Goal: Task Accomplishment & Management: Manage account settings

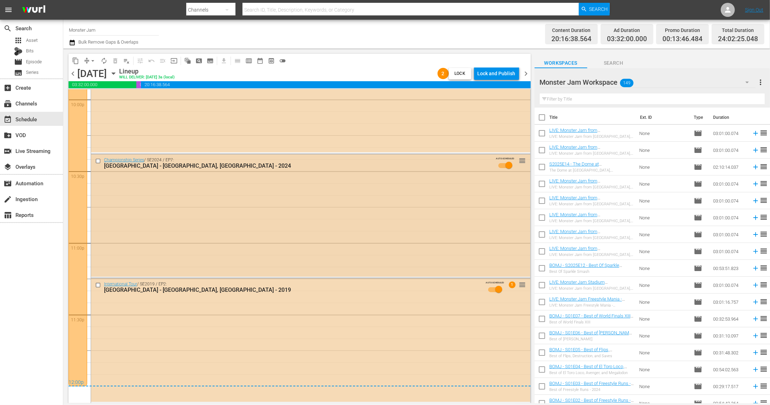
scroll to position [3144, 0]
click at [98, 161] on input "checkbox" at bounding box center [98, 161] width 7 height 6
click at [98, 284] on input "checkbox" at bounding box center [98, 286] width 7 height 6
click at [118, 64] on button "delete_forever_outlined" at bounding box center [115, 60] width 11 height 11
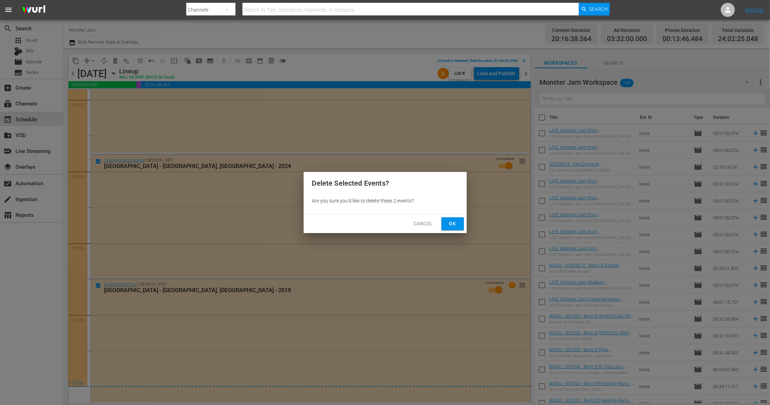
click at [455, 223] on span "Ok" at bounding box center [452, 223] width 11 height 9
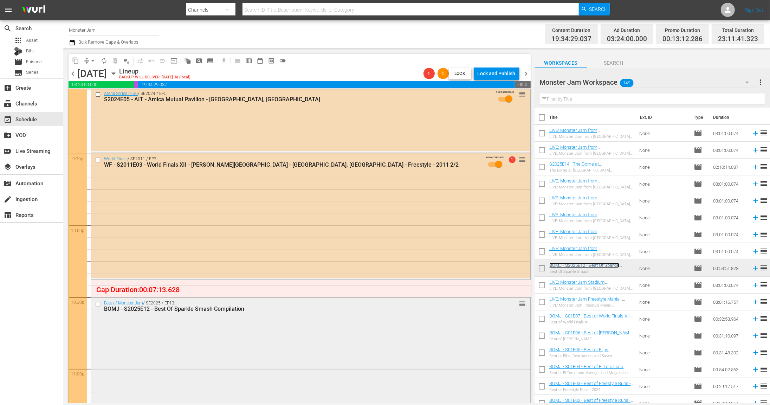
scroll to position [3012, 0]
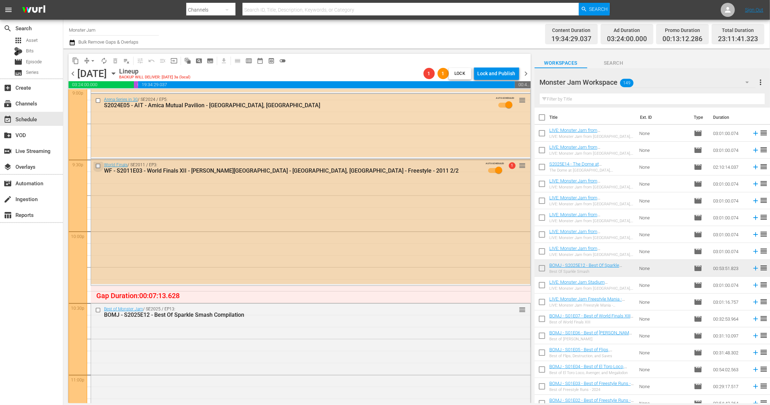
click at [99, 166] on input "checkbox" at bounding box center [98, 166] width 7 height 6
click at [116, 64] on span "delete_forever_outlined" at bounding box center [115, 60] width 7 height 7
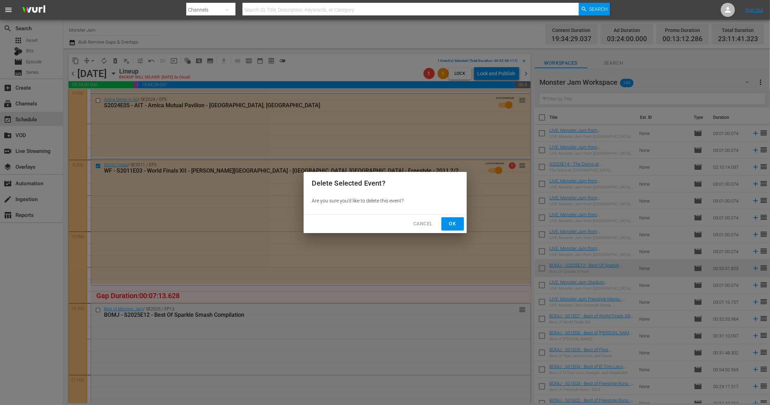
click at [452, 221] on span "Ok" at bounding box center [452, 223] width 11 height 9
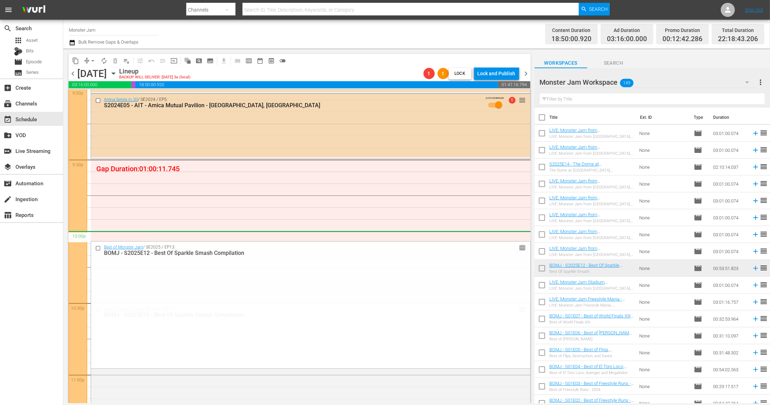
drag, startPoint x: 522, startPoint y: 308, endPoint x: 516, endPoint y: 239, distance: 69.5
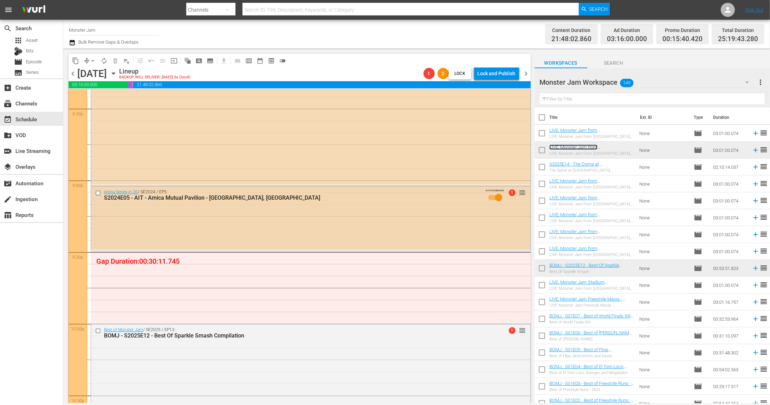
scroll to position [2914, 0]
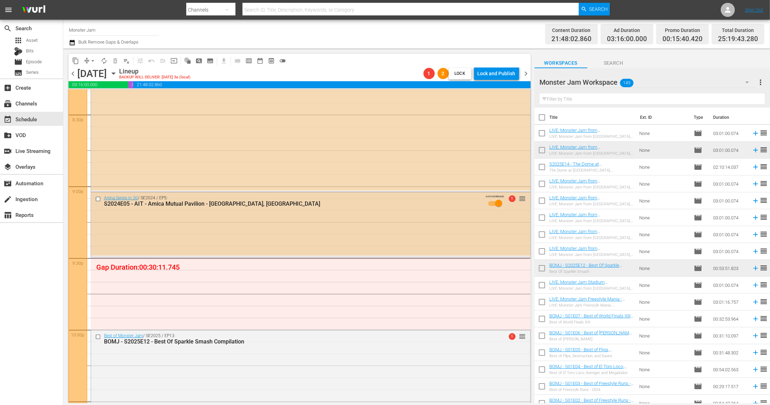
click at [98, 199] on input "checkbox" at bounding box center [98, 199] width 7 height 6
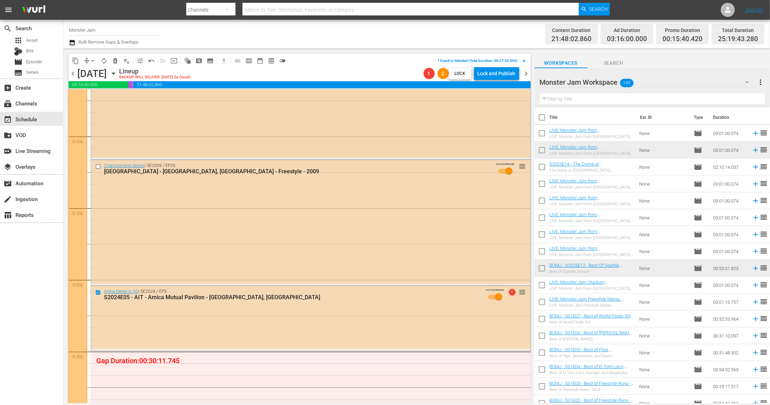
scroll to position [2785, 0]
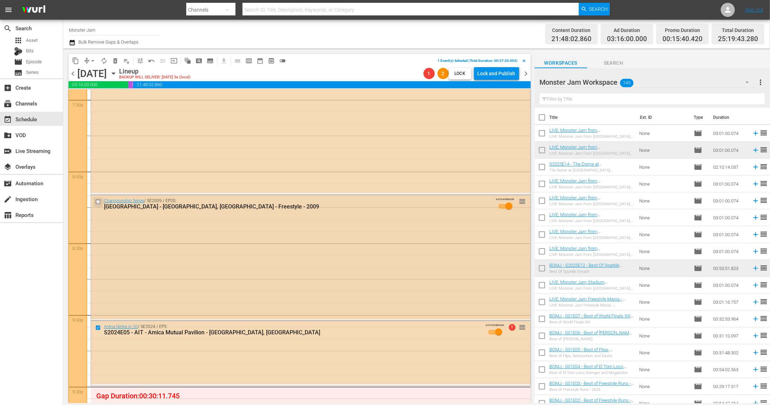
click at [99, 202] on input "checkbox" at bounding box center [98, 202] width 7 height 6
click at [117, 63] on span "delete_forever_outlined" at bounding box center [115, 60] width 7 height 7
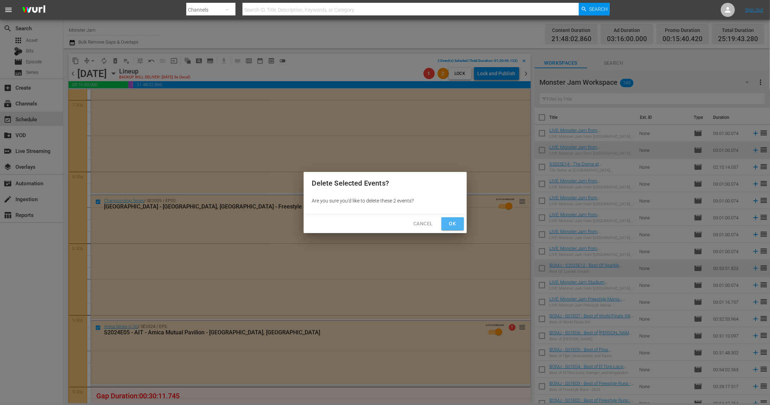
click at [443, 220] on button "Ok" at bounding box center [452, 223] width 22 height 13
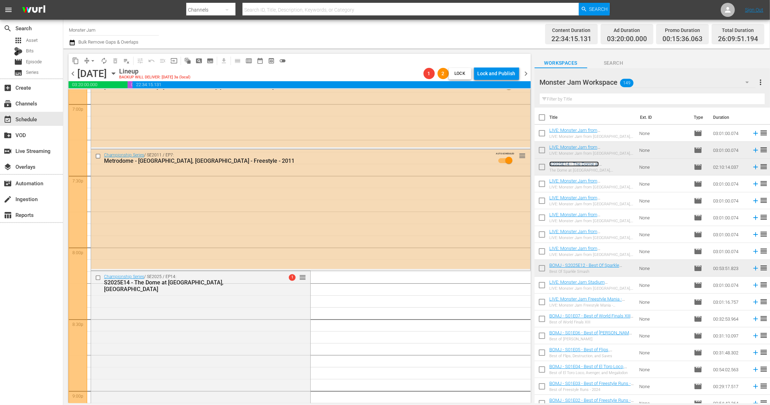
scroll to position [2696, 0]
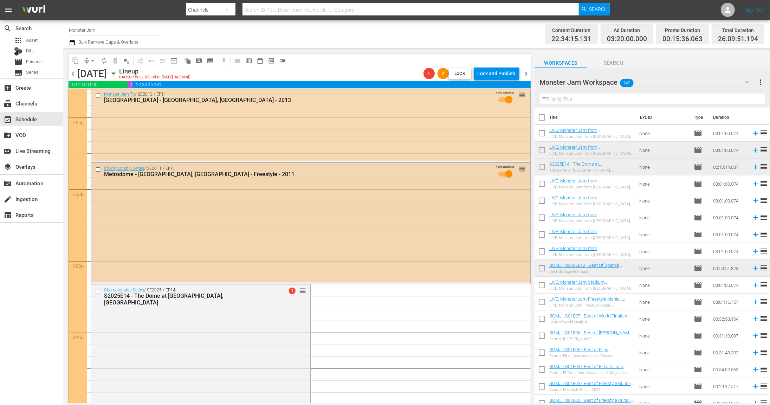
click at [98, 168] on input "checkbox" at bounding box center [98, 170] width 7 height 6
click at [115, 63] on span "delete_forever_outlined" at bounding box center [115, 60] width 7 height 7
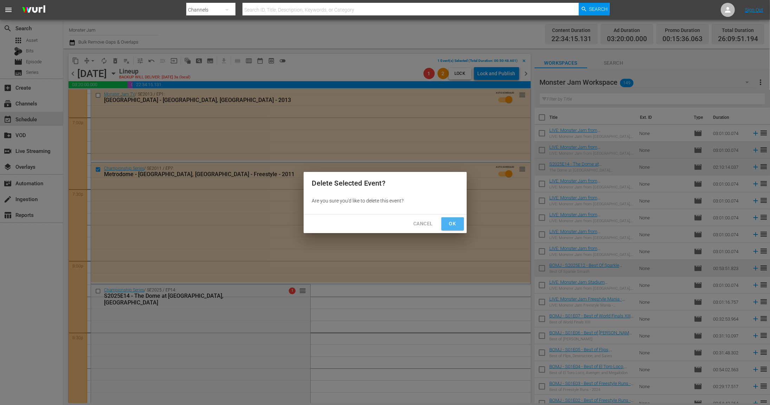
click at [448, 222] on span "Ok" at bounding box center [452, 223] width 11 height 9
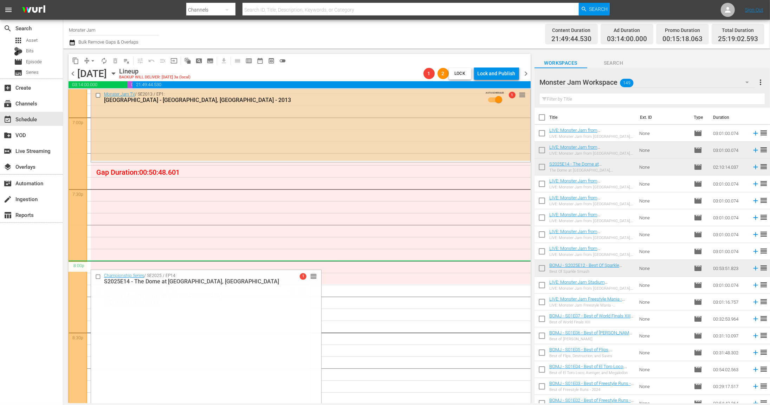
drag, startPoint x: 303, startPoint y: 290, endPoint x: 301, endPoint y: 264, distance: 26.0
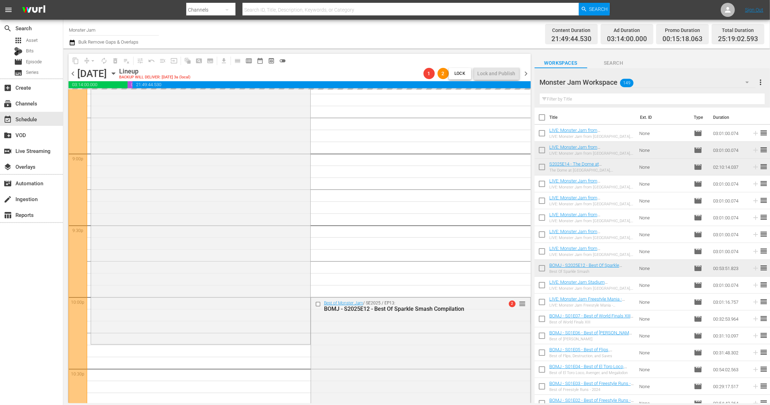
scroll to position [3042, 0]
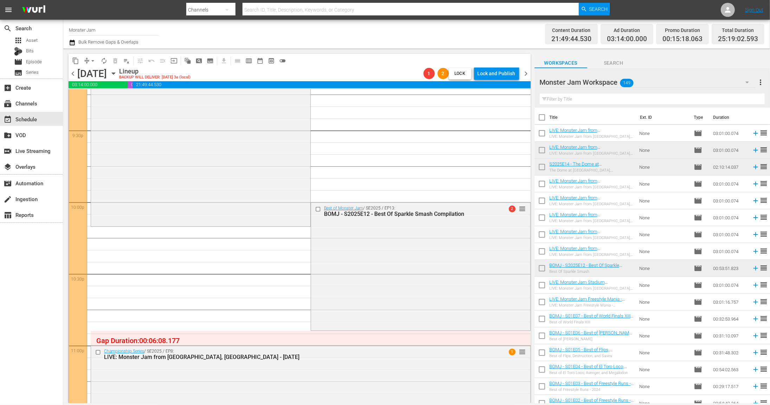
drag, startPoint x: 524, startPoint y: 209, endPoint x: 471, endPoint y: 210, distance: 52.7
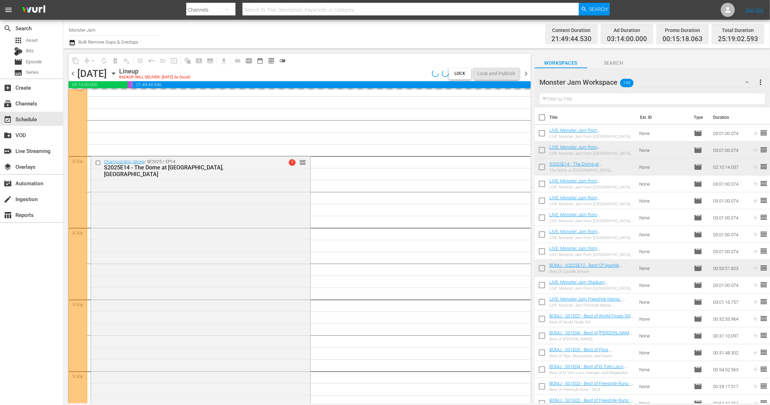
scroll to position [2796, 0]
drag, startPoint x: 304, startPoint y: 165, endPoint x: 305, endPoint y: 158, distance: 7.9
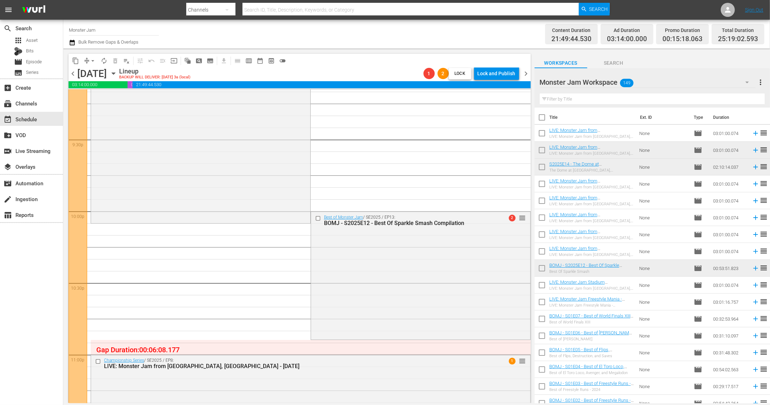
scroll to position [3034, 0]
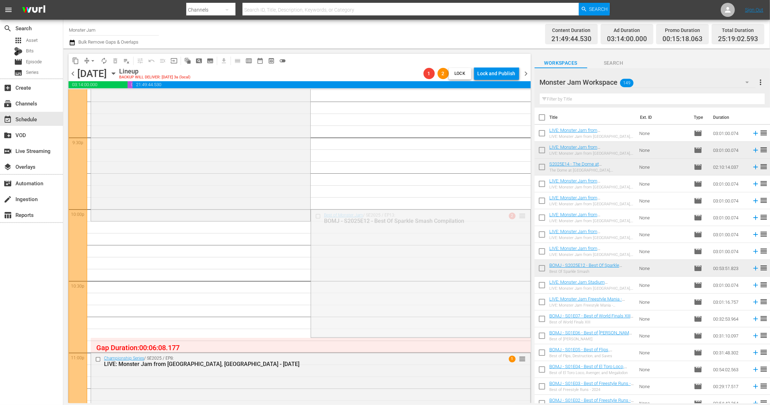
drag, startPoint x: 524, startPoint y: 214, endPoint x: 519, endPoint y: 227, distance: 13.8
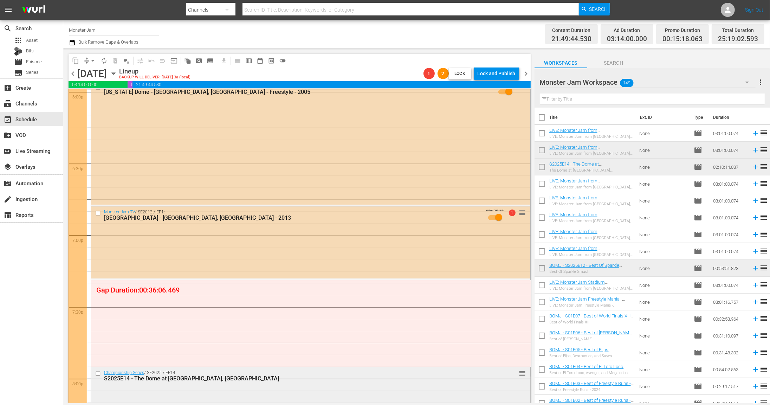
scroll to position [2578, 0]
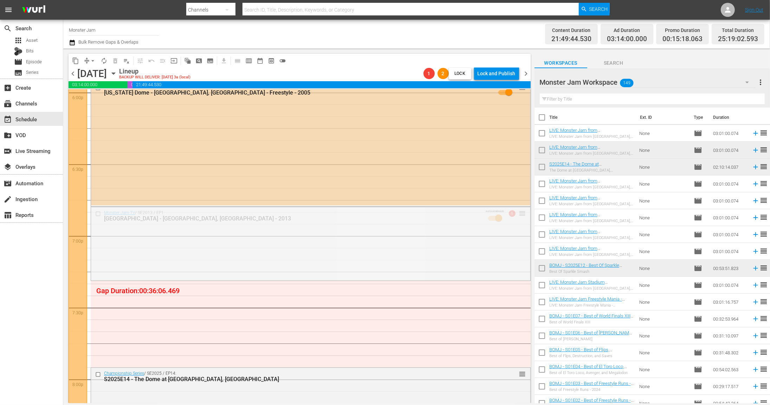
drag, startPoint x: 522, startPoint y: 213, endPoint x: 508, endPoint y: 206, distance: 15.1
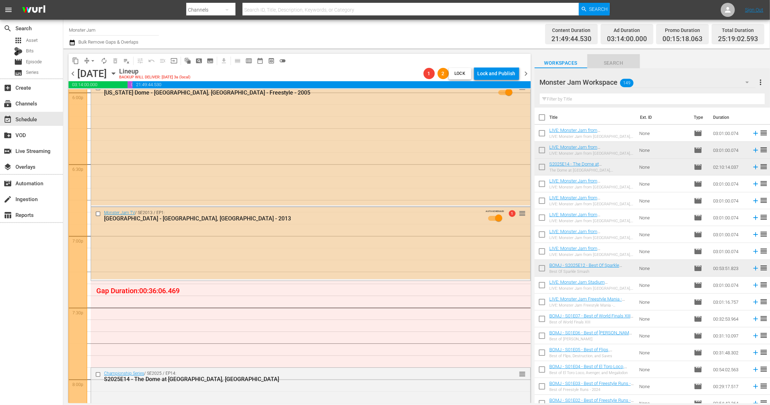
click at [618, 64] on span "Search" at bounding box center [613, 63] width 53 height 9
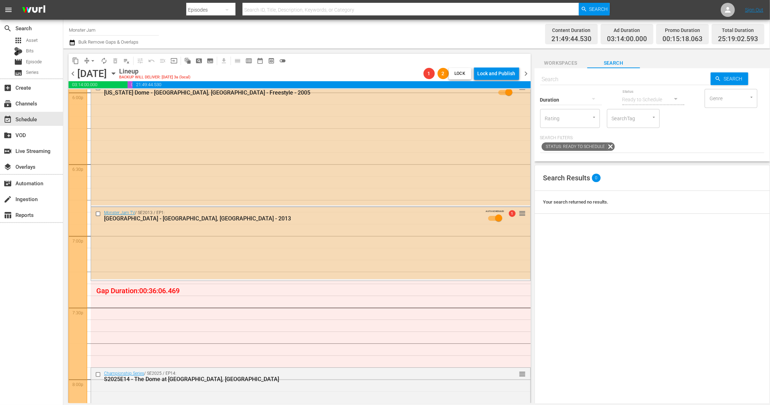
click at [633, 117] on input "SearchTag" at bounding box center [623, 118] width 27 height 13
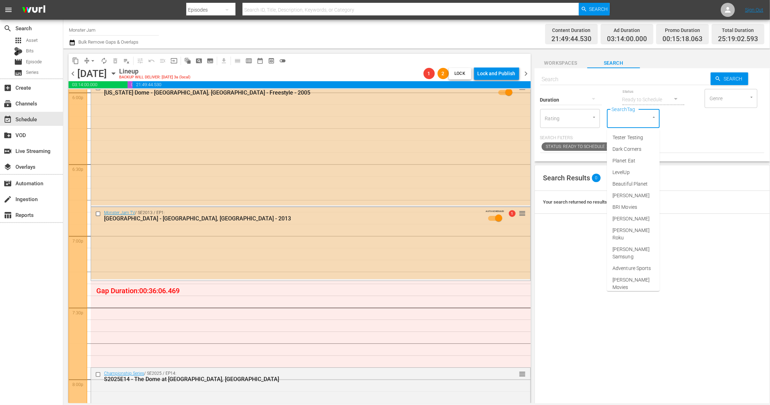
scroll to position [0, 0]
type input "monster"
click at [638, 147] on span "Monster Jam Ready" at bounding box center [632, 152] width 41 height 15
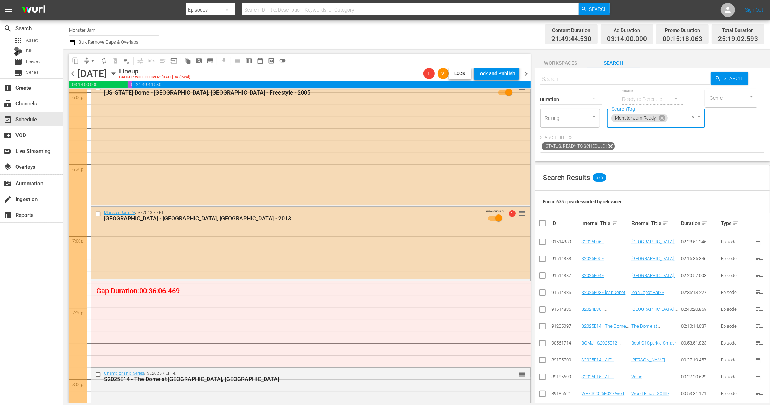
click at [580, 81] on input "text" at bounding box center [625, 79] width 170 height 17
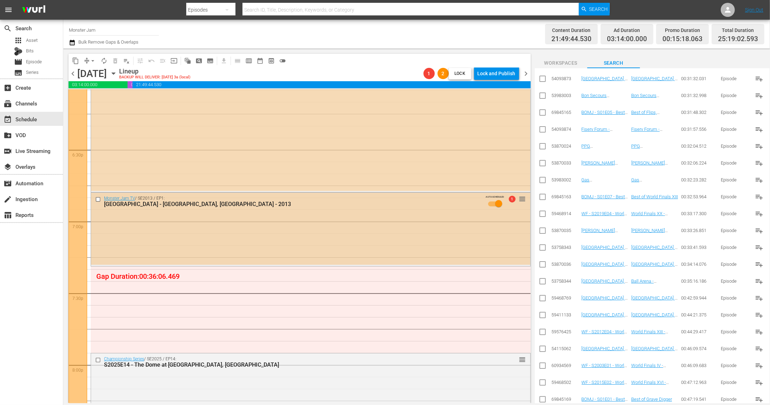
scroll to position [2592, 0]
click at [97, 198] on input "checkbox" at bounding box center [98, 199] width 7 height 6
click at [117, 65] on button "delete_forever_outlined" at bounding box center [115, 60] width 11 height 11
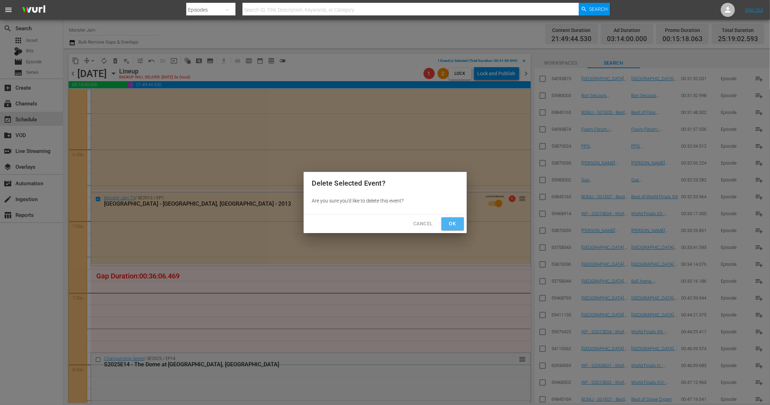
click at [450, 222] on span "Ok" at bounding box center [452, 223] width 11 height 9
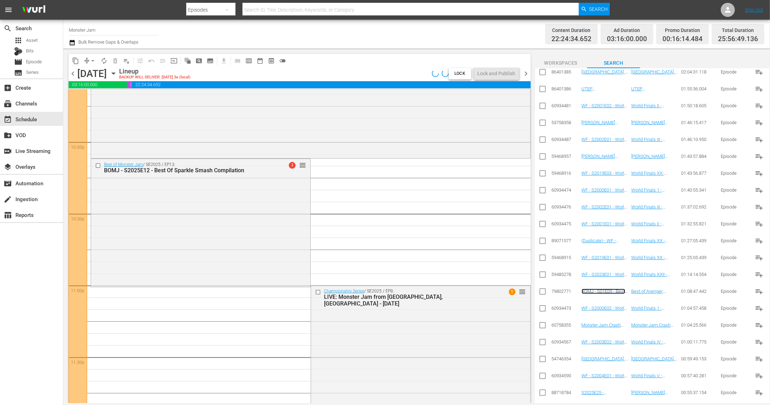
scroll to position [3105, 0]
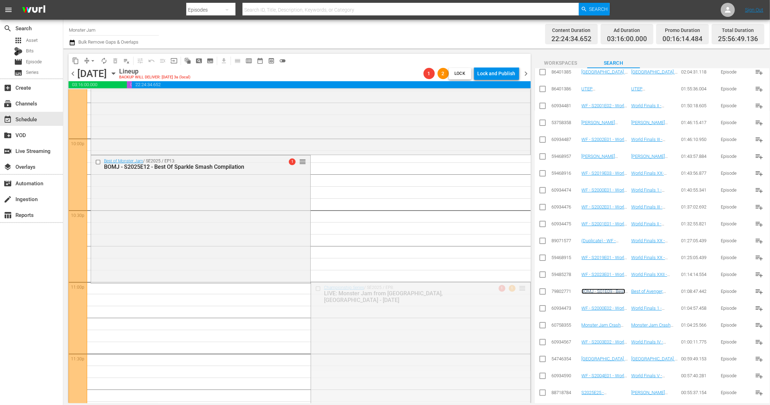
drag, startPoint x: 522, startPoint y: 288, endPoint x: 517, endPoint y: 287, distance: 5.7
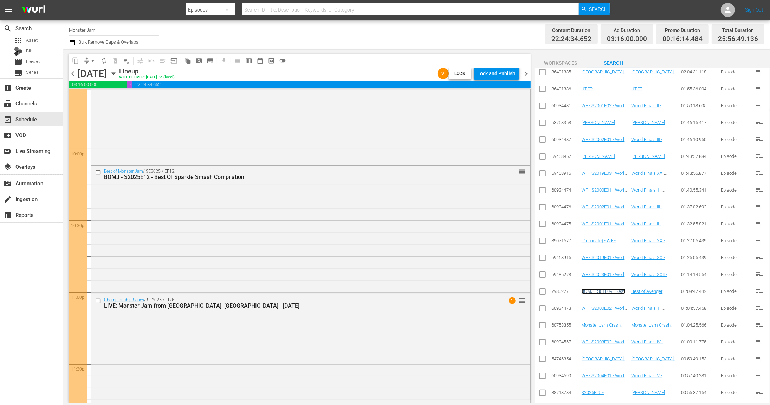
scroll to position [3097, 0]
click at [277, 300] on div "LIVE: Monster Jam from [GEOGRAPHIC_DATA], [GEOGRAPHIC_DATA] - [DATE]" at bounding box center [297, 303] width 387 height 7
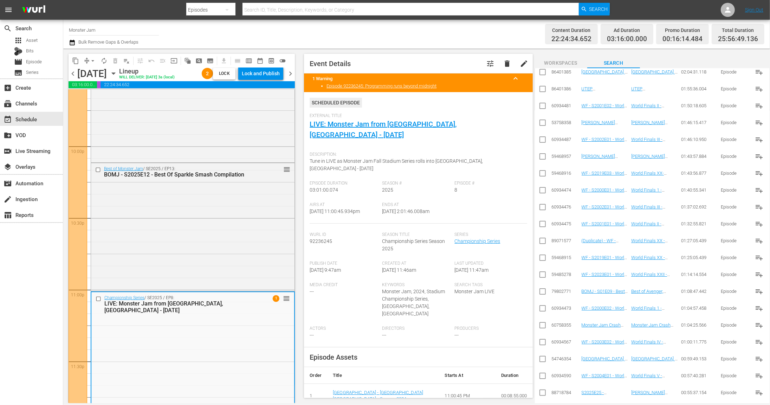
click at [272, 49] on div "content_copy compress arrow_drop_down autorenew_outlined delete_forever_outline…" at bounding box center [179, 225] width 233 height 355
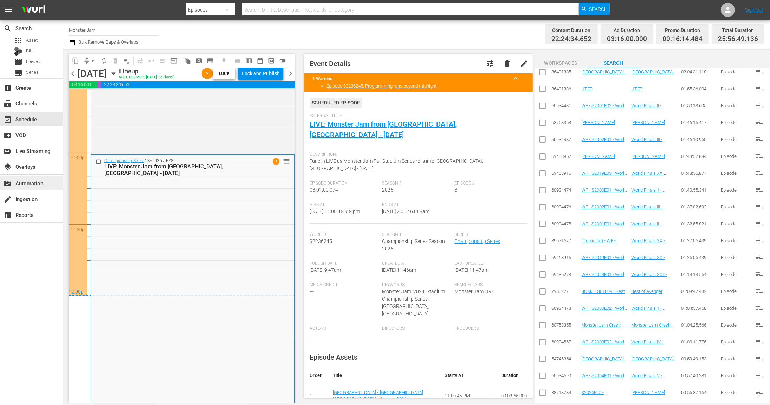
scroll to position [3232, 0]
drag, startPoint x: 288, startPoint y: 162, endPoint x: 284, endPoint y: 305, distance: 143.1
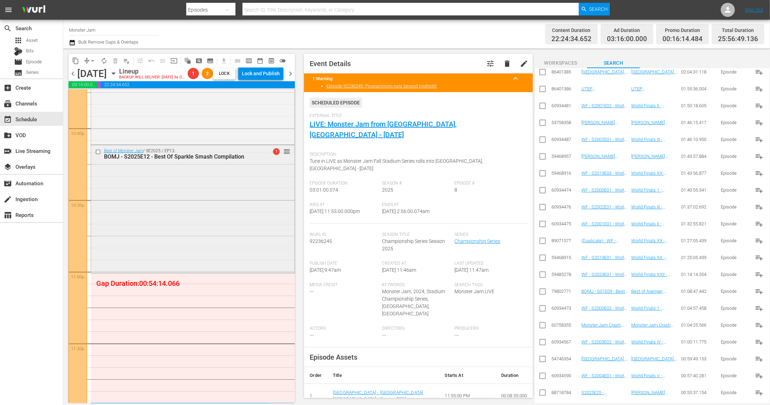
scroll to position [3110, 0]
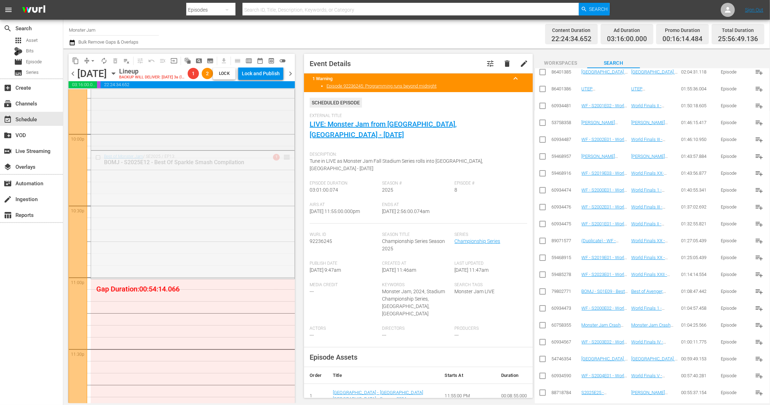
drag, startPoint x: 288, startPoint y: 167, endPoint x: 273, endPoint y: 289, distance: 122.9
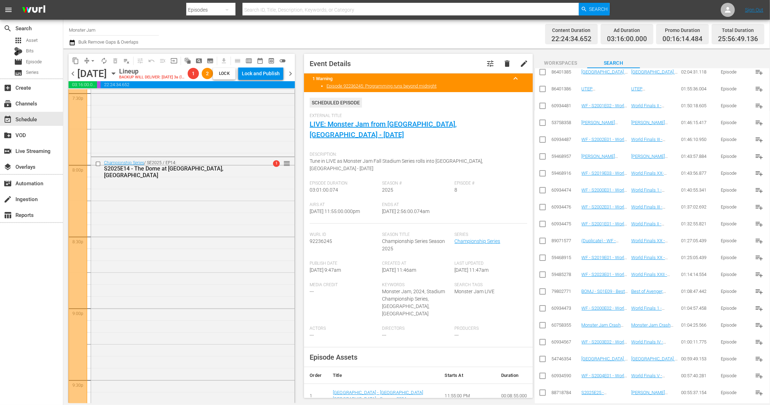
scroll to position [2793, 0]
drag, startPoint x: 287, startPoint y: 174, endPoint x: 276, endPoint y: 240, distance: 67.0
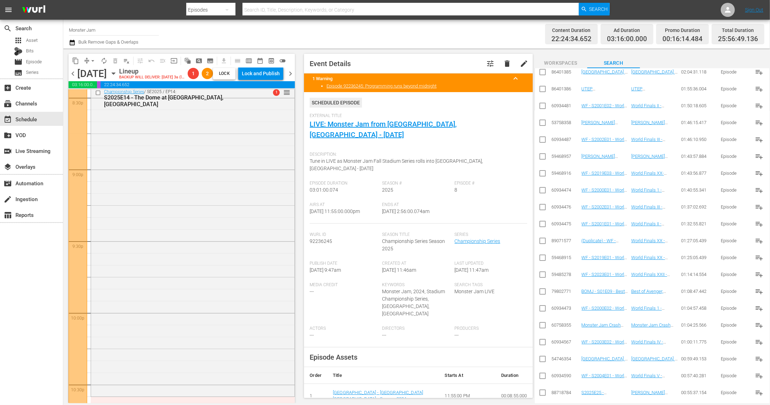
scroll to position [2925, 0]
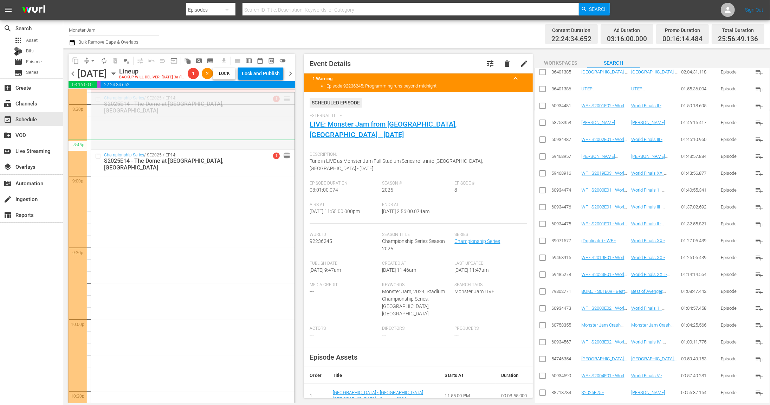
drag, startPoint x: 287, startPoint y: 110, endPoint x: 283, endPoint y: 159, distance: 48.7
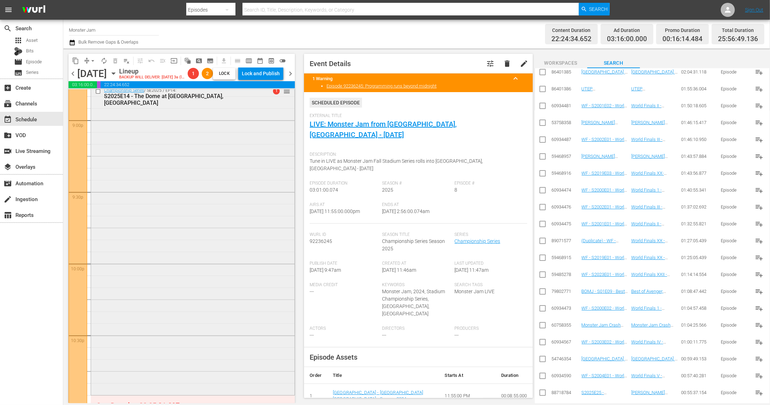
scroll to position [2977, 0]
drag, startPoint x: 287, startPoint y: 105, endPoint x: 286, endPoint y: 110, distance: 5.0
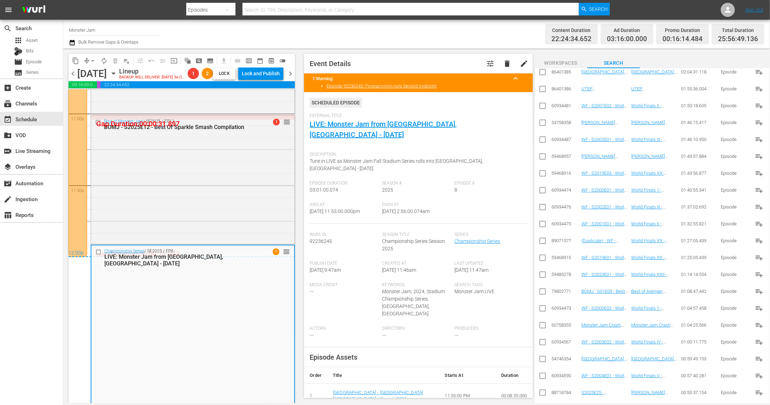
scroll to position [3272, 0]
drag, startPoint x: 289, startPoint y: 263, endPoint x: 287, endPoint y: 275, distance: 12.1
drag, startPoint x: 289, startPoint y: 262, endPoint x: 169, endPoint y: 263, distance: 119.8
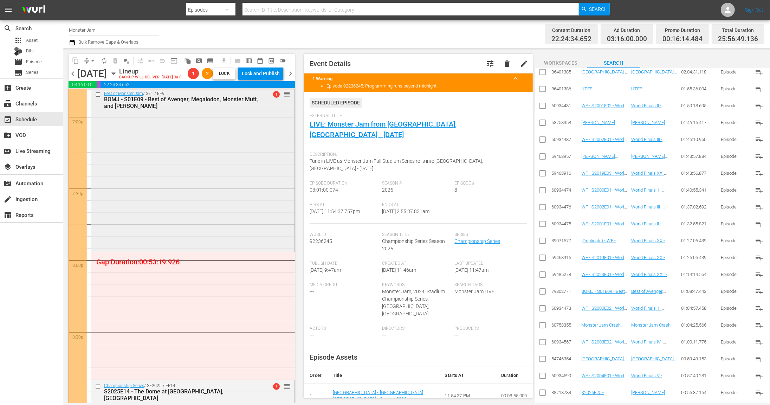
scroll to position [2695, 0]
drag, startPoint x: 287, startPoint y: 105, endPoint x: 255, endPoint y: 227, distance: 125.9
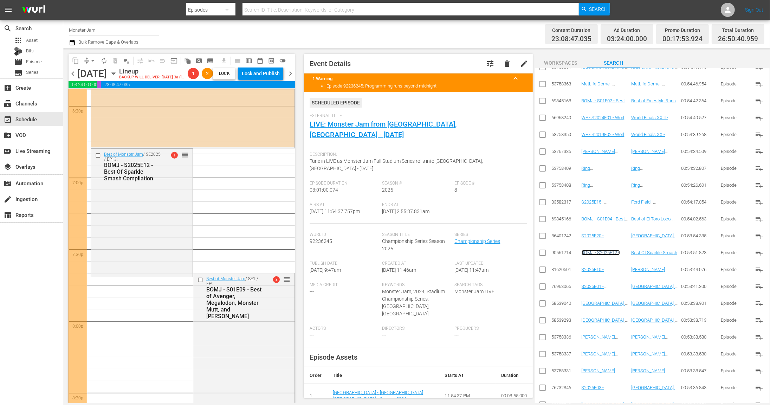
scroll to position [2689, 0]
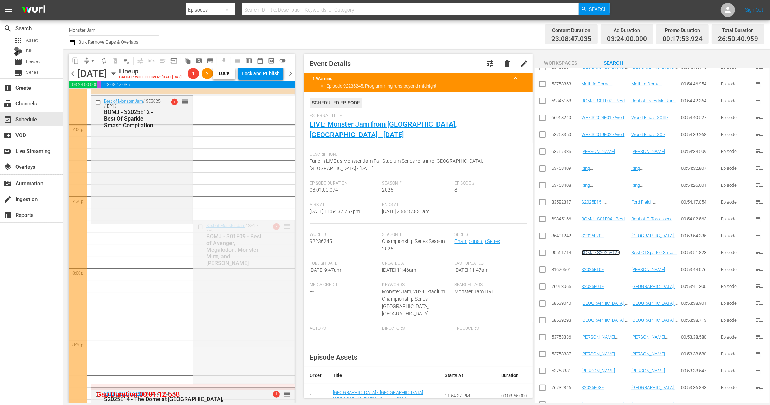
drag, startPoint x: 288, startPoint y: 237, endPoint x: 283, endPoint y: 239, distance: 5.9
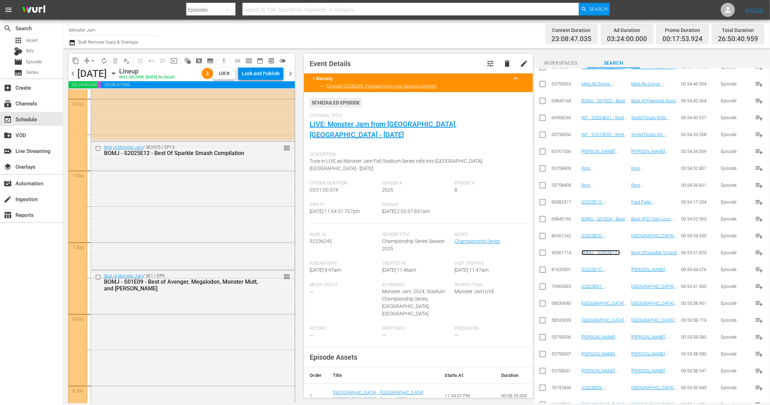
scroll to position [2641, 0]
click at [99, 151] on input "checkbox" at bounding box center [98, 150] width 7 height 6
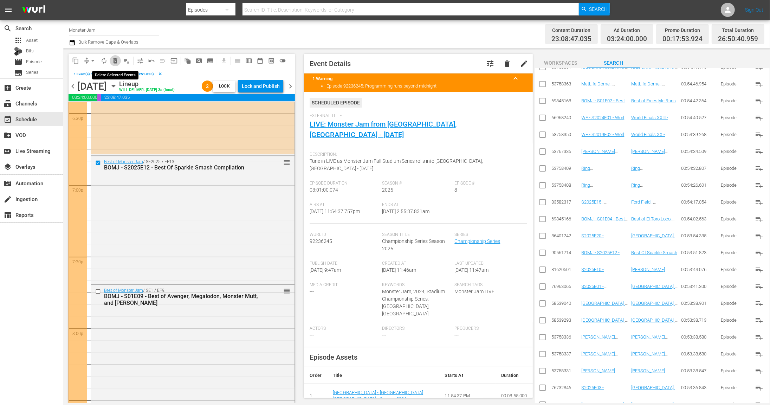
click at [117, 61] on span "delete_forever_outlined" at bounding box center [115, 60] width 7 height 7
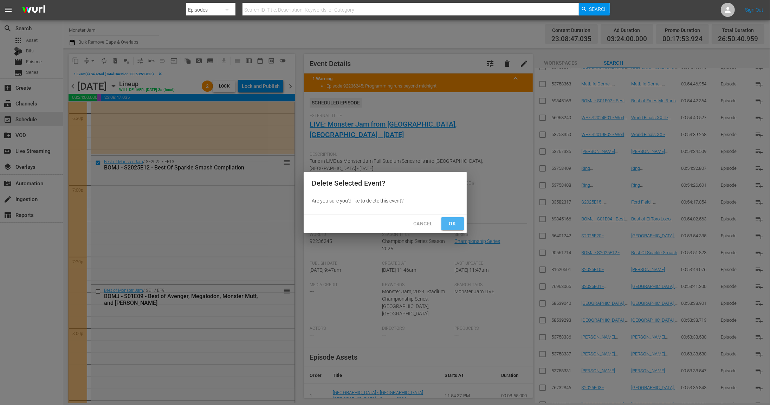
click at [450, 221] on span "Ok" at bounding box center [452, 223] width 11 height 9
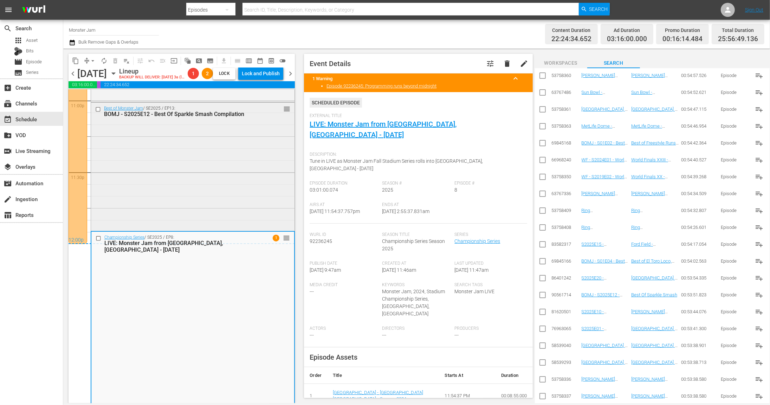
scroll to position [3286, 0]
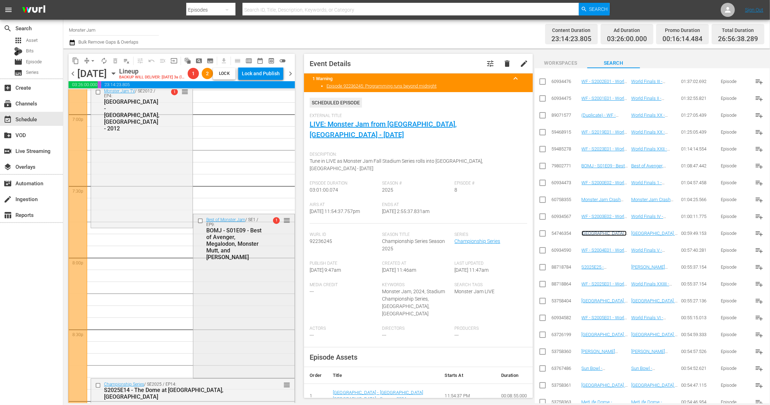
scroll to position [2717, 0]
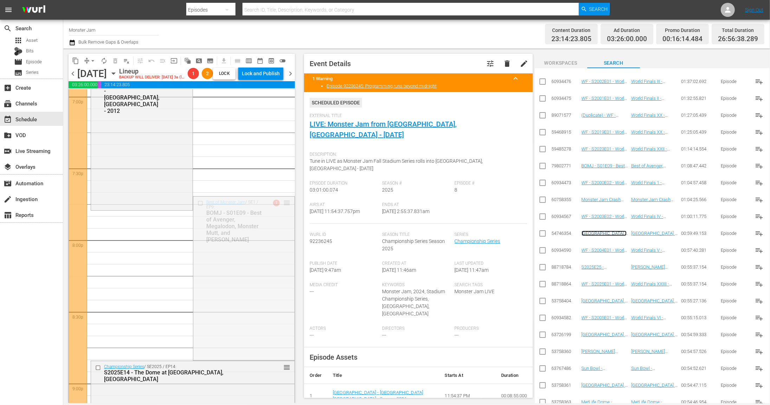
drag, startPoint x: 286, startPoint y: 213, endPoint x: 283, endPoint y: 222, distance: 9.0
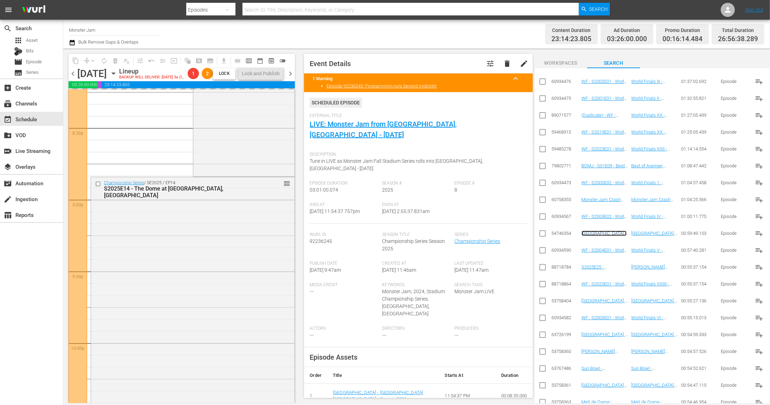
scroll to position [2900, 0]
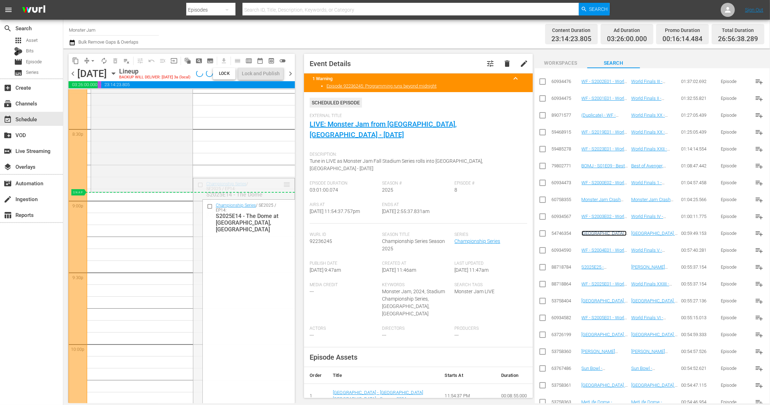
drag, startPoint x: 286, startPoint y: 187, endPoint x: 284, endPoint y: 194, distance: 6.9
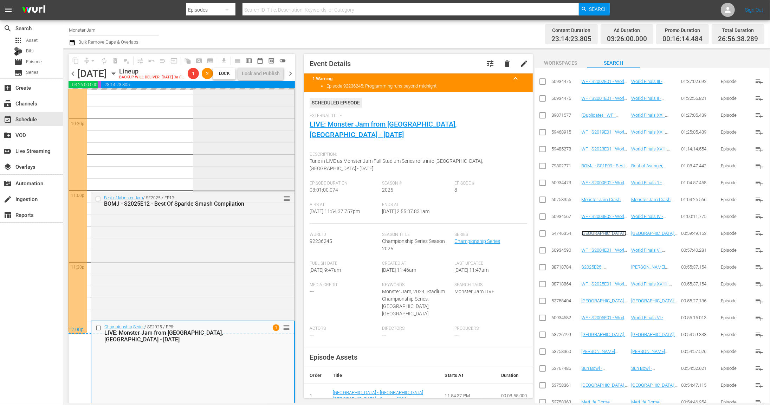
scroll to position [3195, 0]
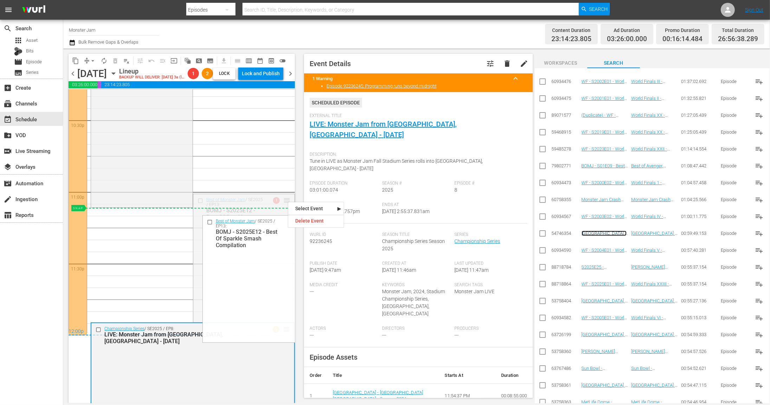
drag, startPoint x: 288, startPoint y: 201, endPoint x: 280, endPoint y: 221, distance: 21.3
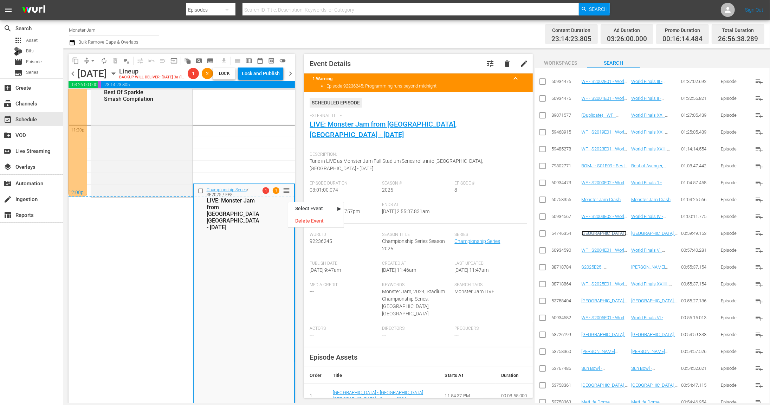
scroll to position [3334, 0]
drag, startPoint x: 287, startPoint y: 199, endPoint x: 154, endPoint y: 207, distance: 133.8
click at [71, 43] on icon "button" at bounding box center [72, 42] width 7 height 8
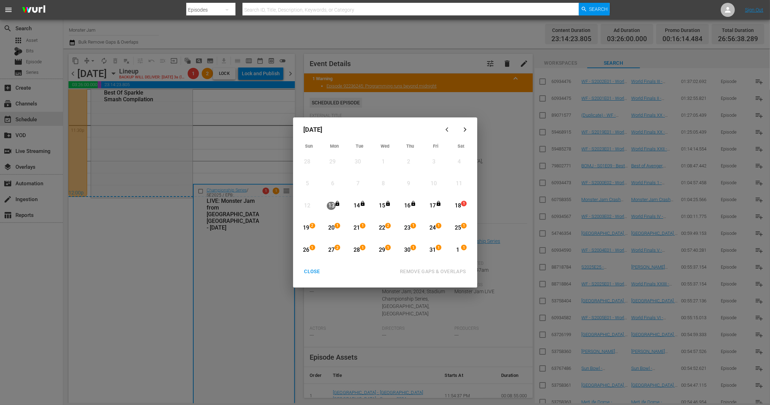
click at [455, 205] on div "18" at bounding box center [457, 206] width 9 height 8
click at [332, 227] on div "20" at bounding box center [331, 228] width 9 height 8
click at [437, 270] on div "REMOVE GAPS & OVERLAPS" at bounding box center [432, 271] width 77 height 9
click at [310, 271] on div "CLOSE" at bounding box center [312, 271] width 27 height 9
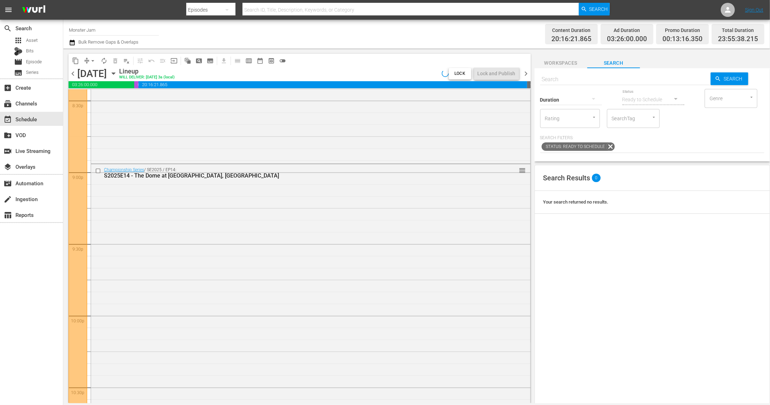
scroll to position [3128, 0]
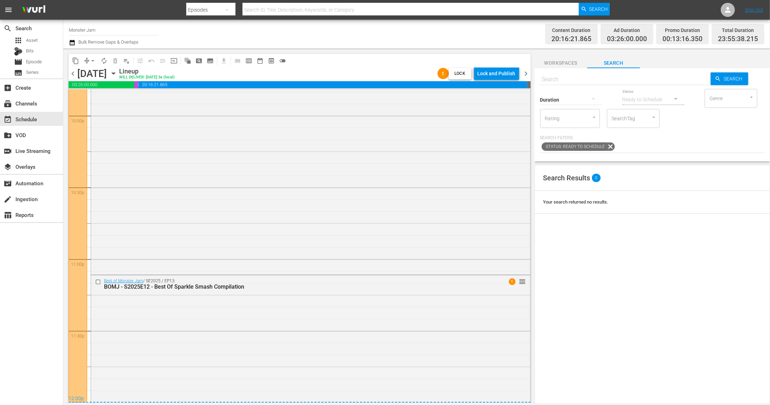
click at [361, 293] on div "Best of Monster Jam / SE2025 / EP13: BOMJ - S2025E12 - Best Of Sparkle Smash Co…" at bounding box center [310, 338] width 439 height 126
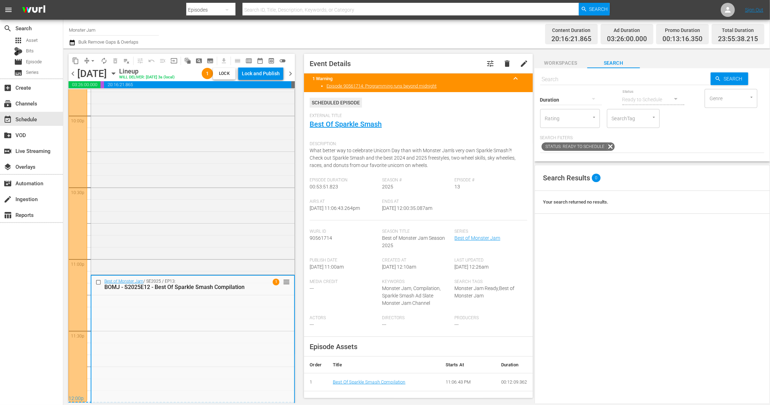
click at [291, 72] on span "chevron_right" at bounding box center [290, 73] width 9 height 9
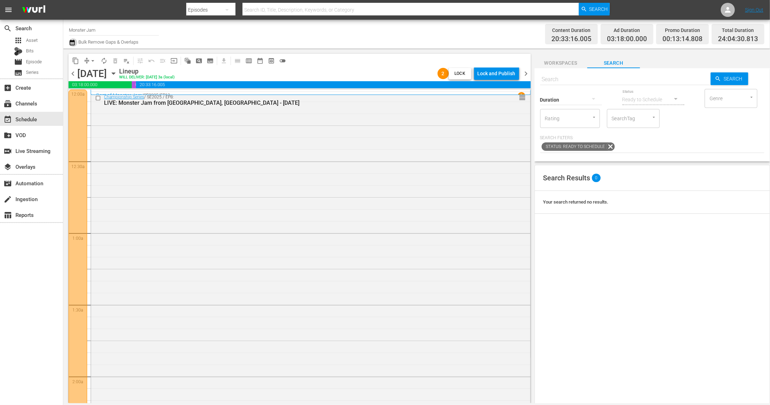
click at [74, 44] on icon "button" at bounding box center [72, 43] width 5 height 6
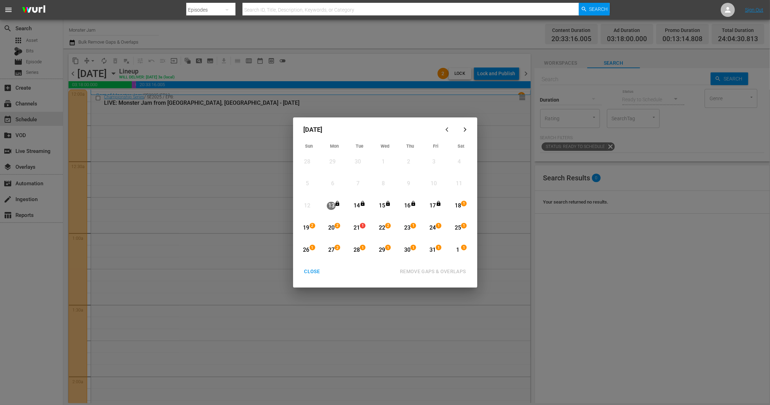
click at [455, 205] on div "18" at bounding box center [457, 206] width 9 height 8
click at [456, 227] on div "25" at bounding box center [457, 228] width 9 height 8
click at [441, 273] on div "REMOVE GAPS & OVERLAPS" at bounding box center [432, 271] width 77 height 9
click at [307, 268] on div "CLOSE" at bounding box center [312, 271] width 27 height 9
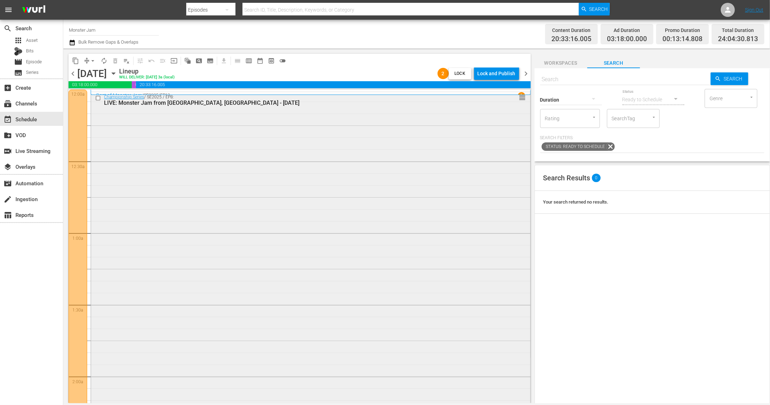
click at [283, 184] on div "Championship Series / SE2025 / EP8: LIVE: Monster Jam from [GEOGRAPHIC_DATA], […" at bounding box center [310, 306] width 439 height 430
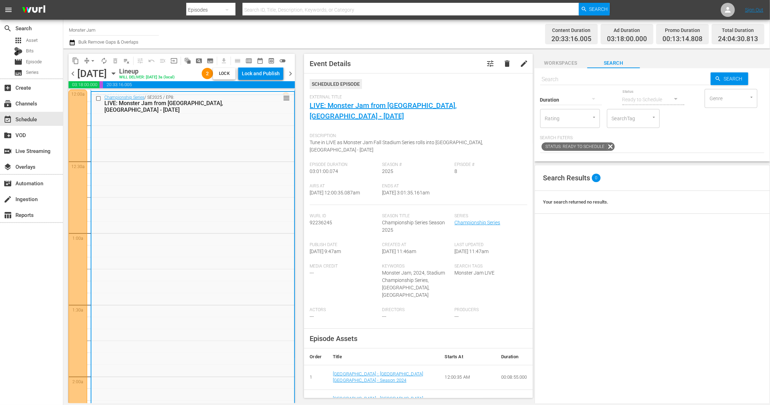
click at [115, 74] on icon "button" at bounding box center [113, 74] width 3 height 2
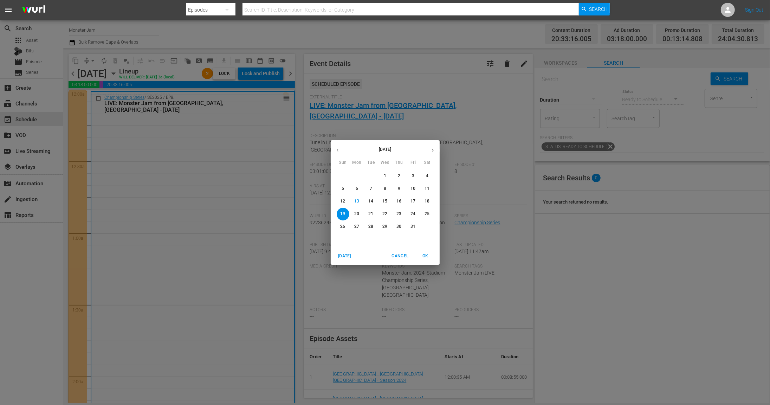
click at [426, 214] on p "25" at bounding box center [426, 214] width 5 height 6
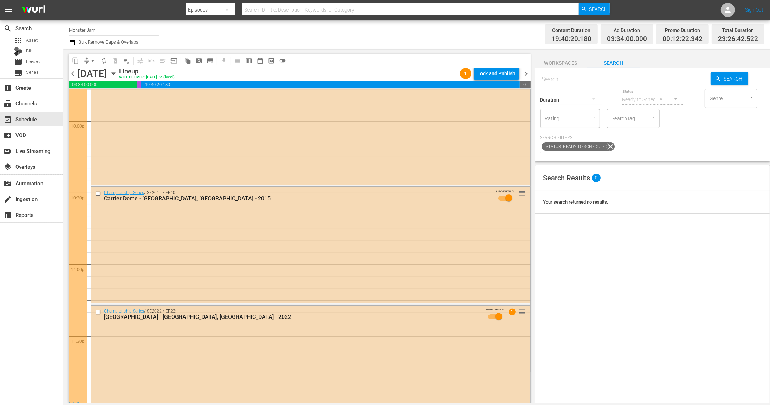
scroll to position [3152, 0]
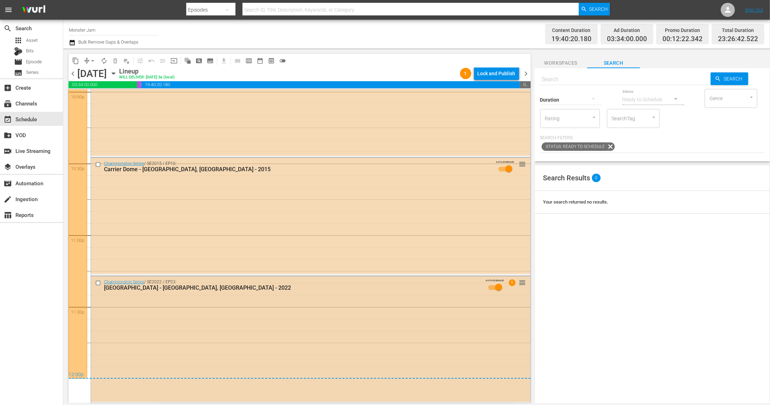
click at [99, 283] on input "checkbox" at bounding box center [98, 283] width 7 height 6
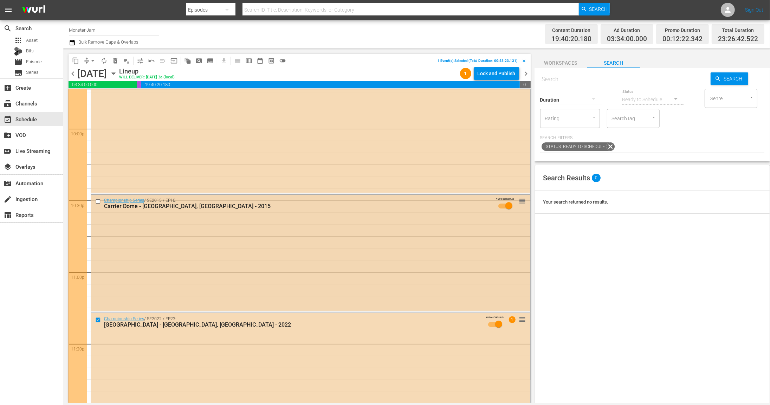
scroll to position [3109, 0]
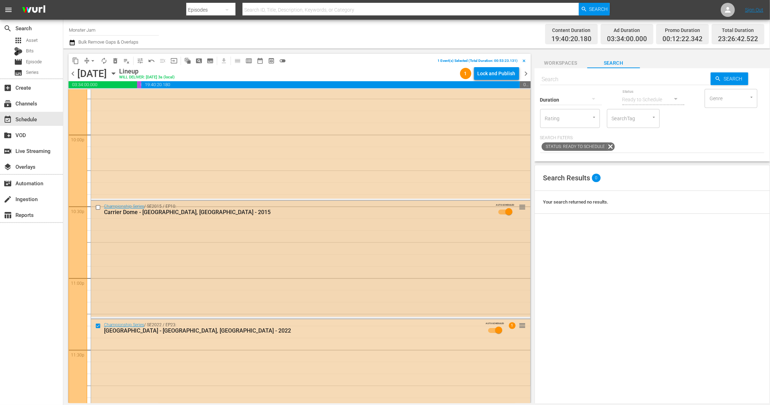
click at [99, 208] on input "checkbox" at bounding box center [98, 208] width 7 height 6
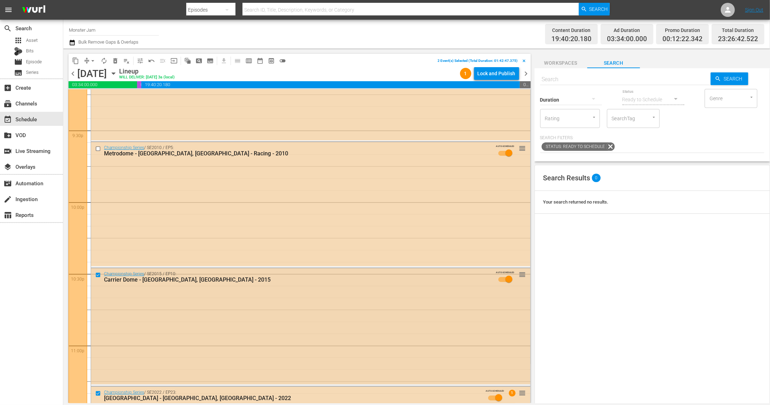
scroll to position [3014, 0]
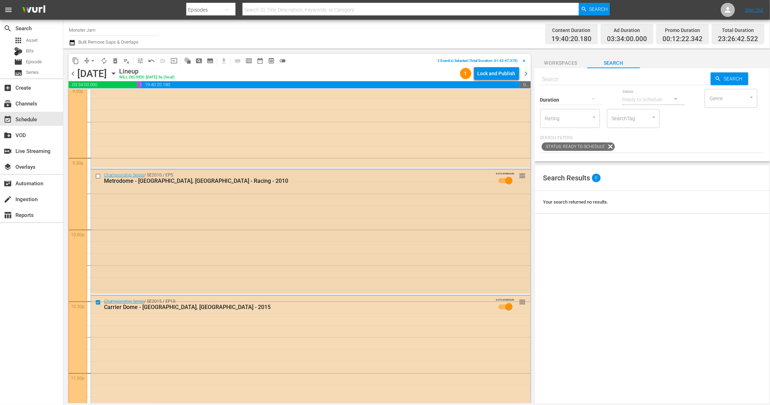
click at [96, 178] on div at bounding box center [98, 176] width 11 height 8
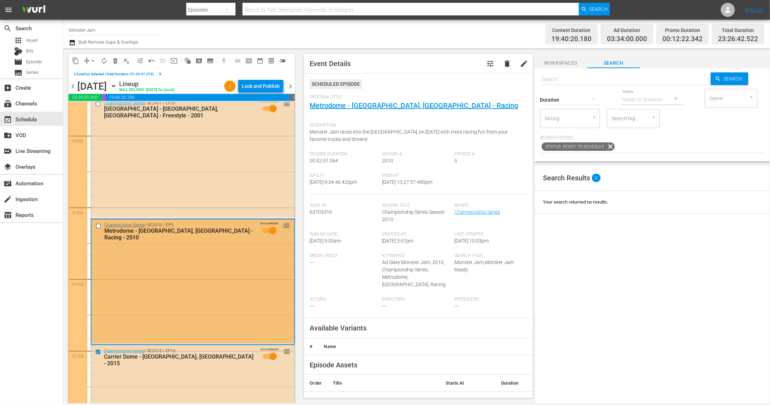
scroll to position [2966, 0]
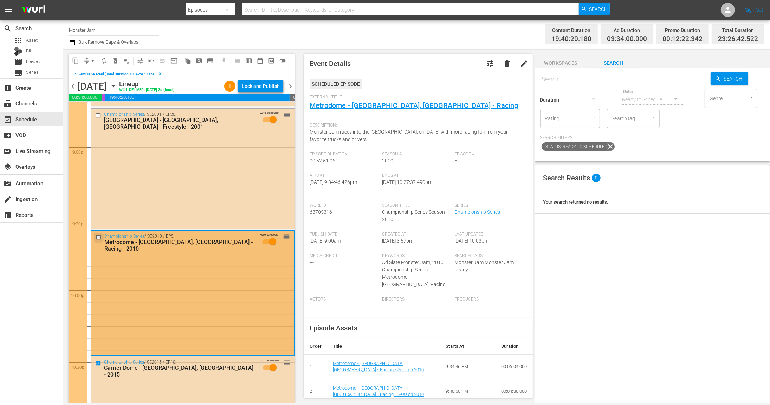
click at [97, 235] on input "checkbox" at bounding box center [99, 237] width 7 height 6
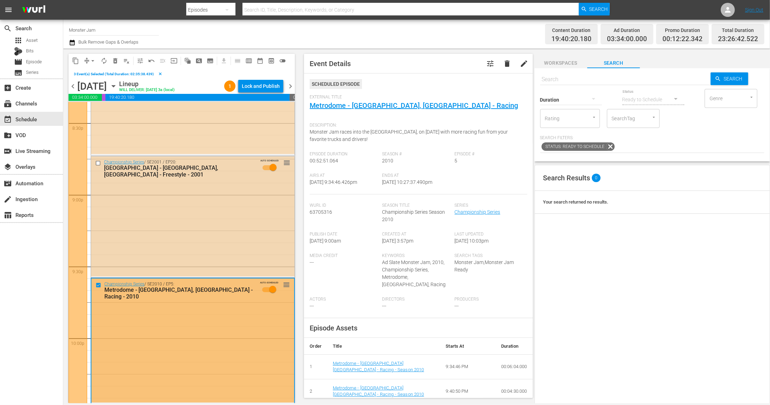
scroll to position [2896, 0]
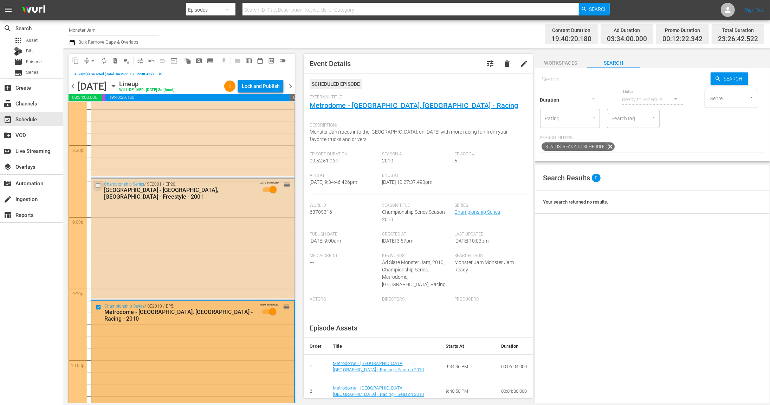
click at [98, 185] on input "checkbox" at bounding box center [98, 185] width 7 height 6
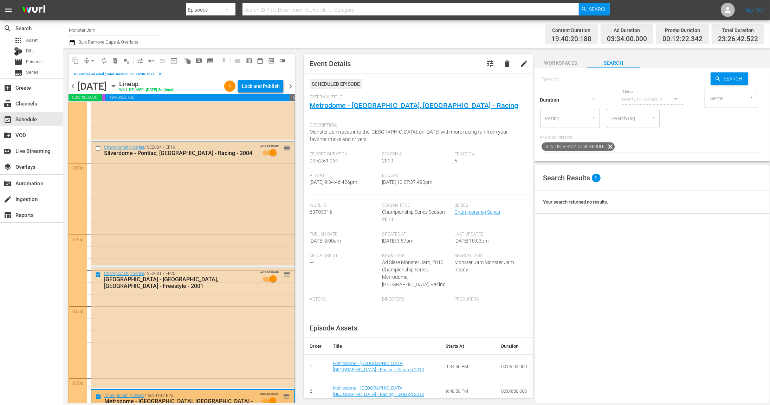
scroll to position [2800, 0]
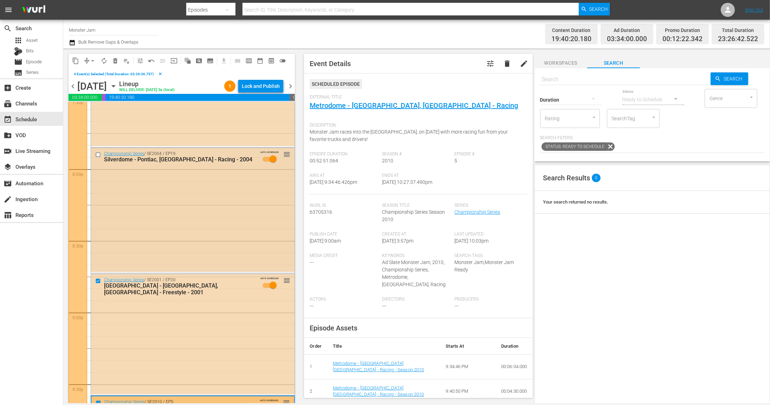
click at [97, 154] on input "checkbox" at bounding box center [98, 154] width 7 height 6
click at [115, 61] on span "delete_forever_outlined" at bounding box center [115, 60] width 7 height 7
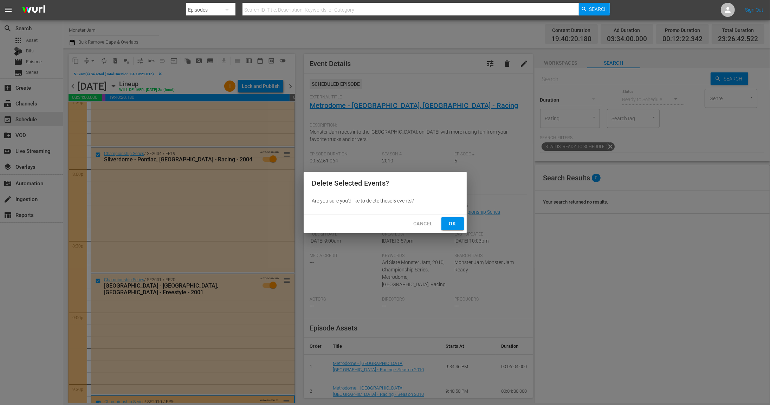
click at [453, 222] on span "Ok" at bounding box center [452, 223] width 11 height 9
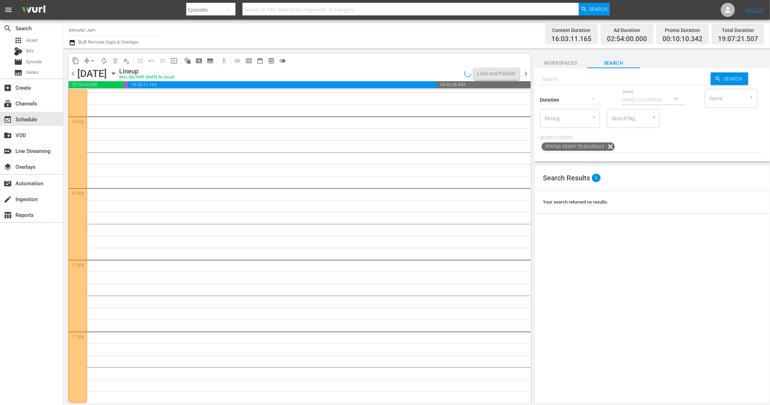
scroll to position [3127, 0]
click at [575, 59] on span "Workspaces" at bounding box center [560, 63] width 53 height 9
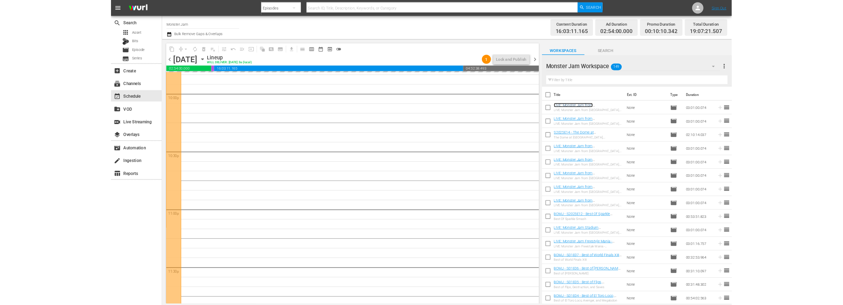
scroll to position [3154, 0]
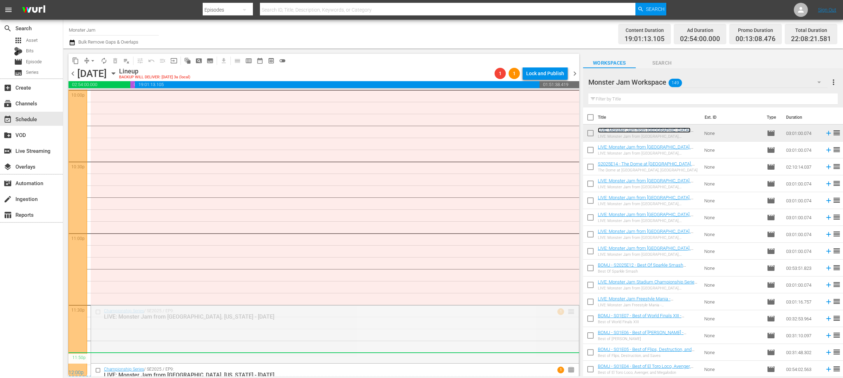
drag, startPoint x: 571, startPoint y: 310, endPoint x: 564, endPoint y: 355, distance: 45.5
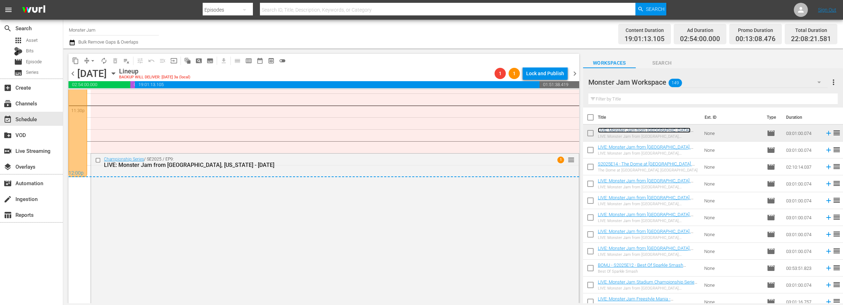
scroll to position [3351, 0]
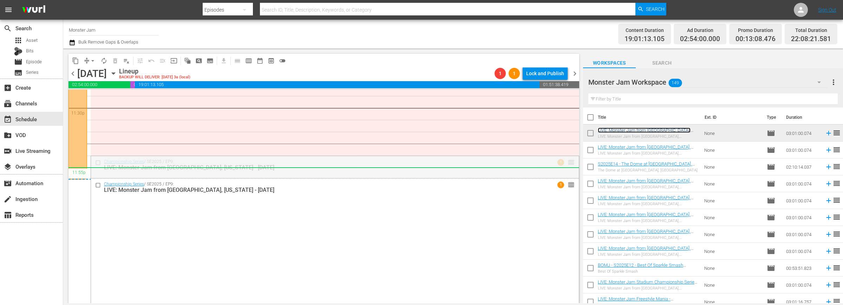
drag, startPoint x: 570, startPoint y: 161, endPoint x: 546, endPoint y: 214, distance: 58.2
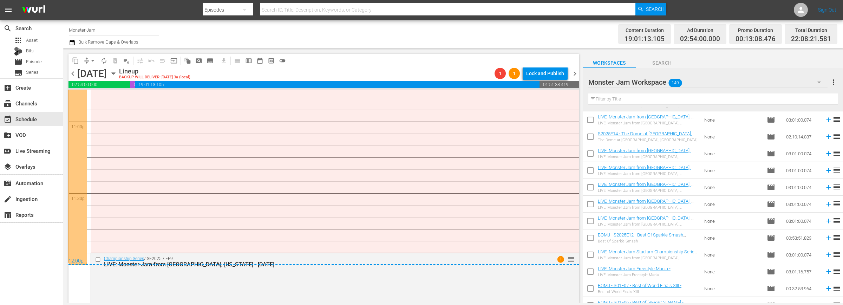
scroll to position [36, 0]
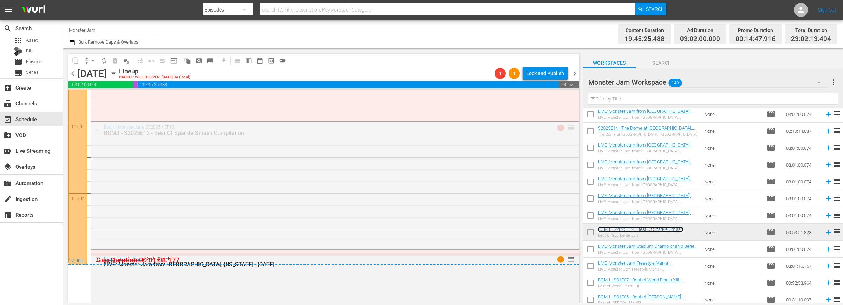
drag, startPoint x: 571, startPoint y: 126, endPoint x: 558, endPoint y: 125, distance: 13.0
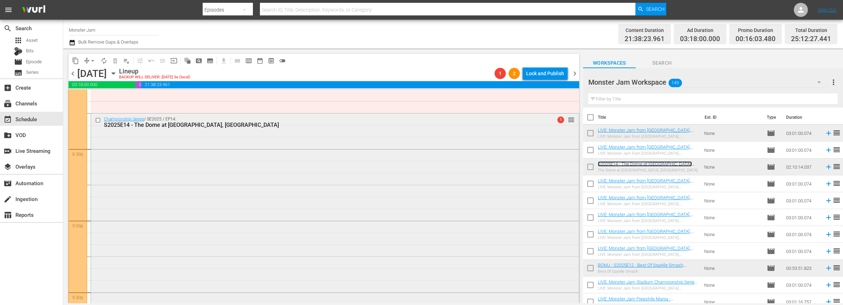
scroll to position [2877, 0]
drag, startPoint x: 569, startPoint y: 122, endPoint x: 562, endPoint y: 190, distance: 69.0
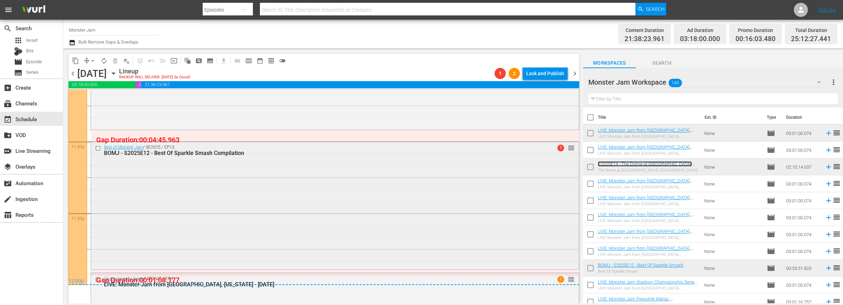
scroll to position [3241, 0]
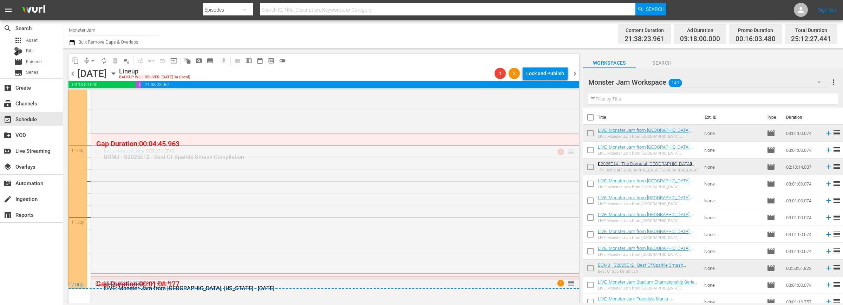
drag, startPoint x: 569, startPoint y: 150, endPoint x: 569, endPoint y: 132, distance: 18.3
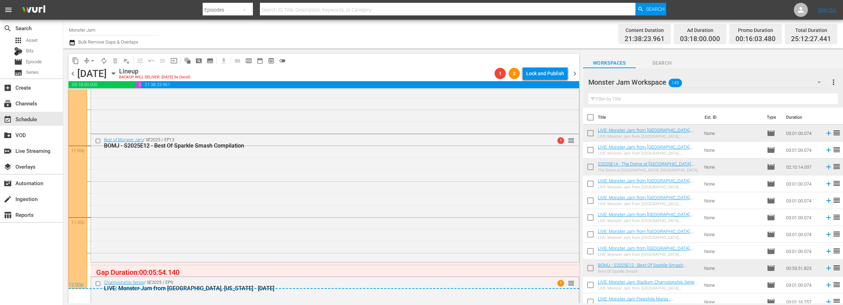
click at [428, 283] on div "12:00p" at bounding box center [324, 285] width 511 height 7
click at [422, 294] on div "Championship Series / SE2025 / EP9: LIVE: Monster Jam from [GEOGRAPHIC_DATA], […" at bounding box center [335, 285] width 488 height 17
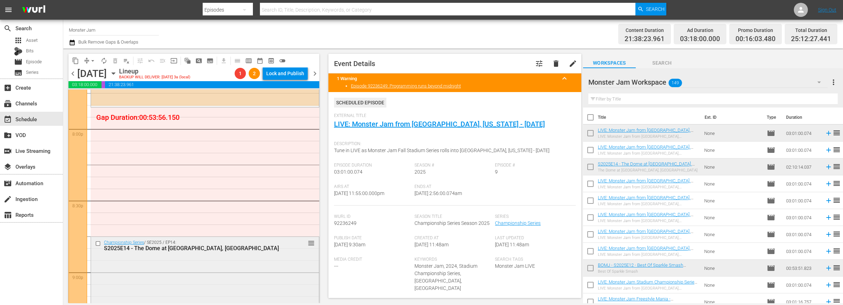
scroll to position [2819, 0]
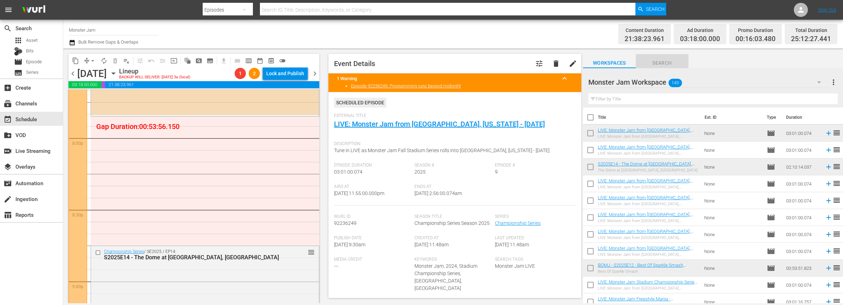
click at [660, 65] on span "Search" at bounding box center [662, 63] width 53 height 9
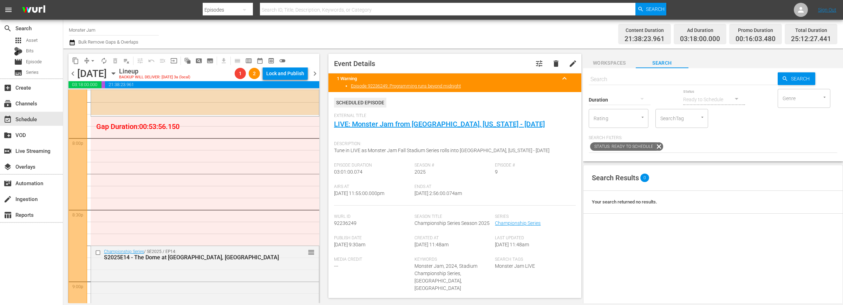
click at [673, 118] on input "SearchTag" at bounding box center [672, 118] width 27 height 13
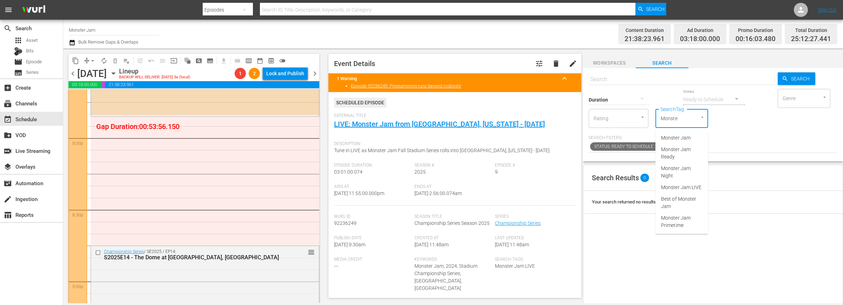
type input "Monster"
click at [678, 149] on span "Monster Jam Ready" at bounding box center [681, 153] width 41 height 15
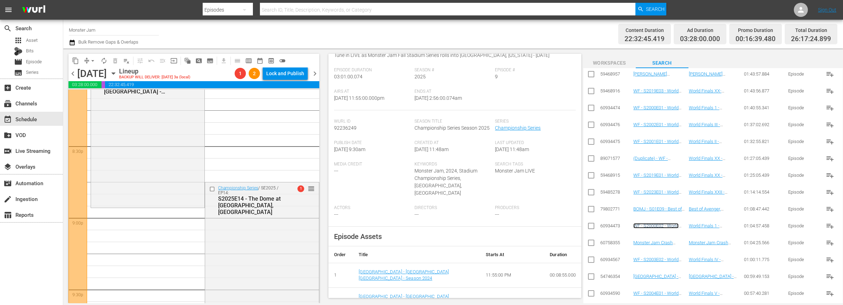
scroll to position [2900, 0]
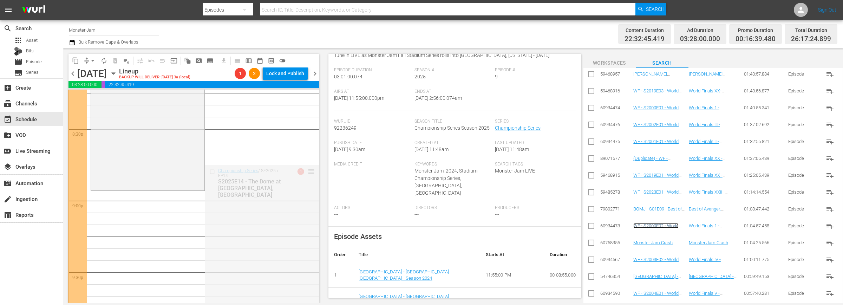
drag, startPoint x: 309, startPoint y: 169, endPoint x: 287, endPoint y: 192, distance: 31.6
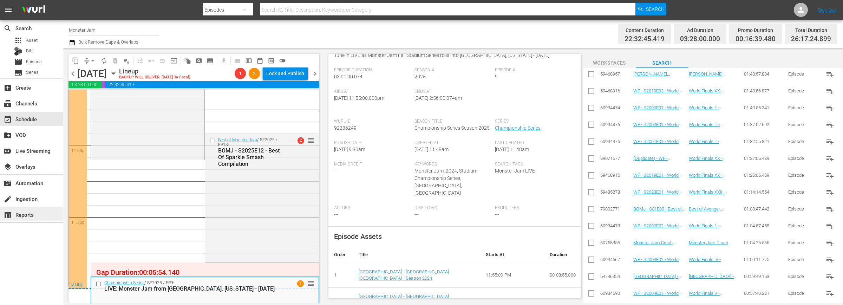
scroll to position [3235, 0]
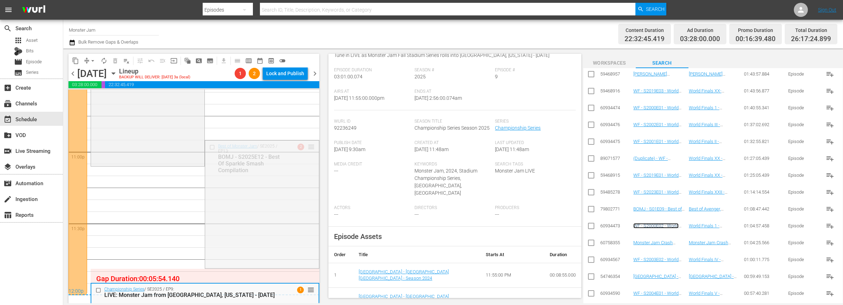
drag, startPoint x: 312, startPoint y: 146, endPoint x: 297, endPoint y: 171, distance: 29.2
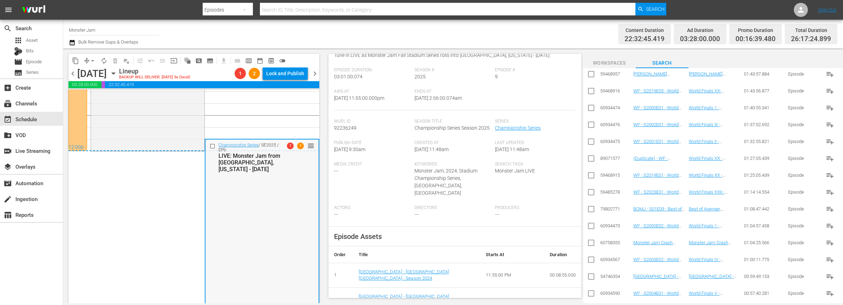
scroll to position [3389, 0]
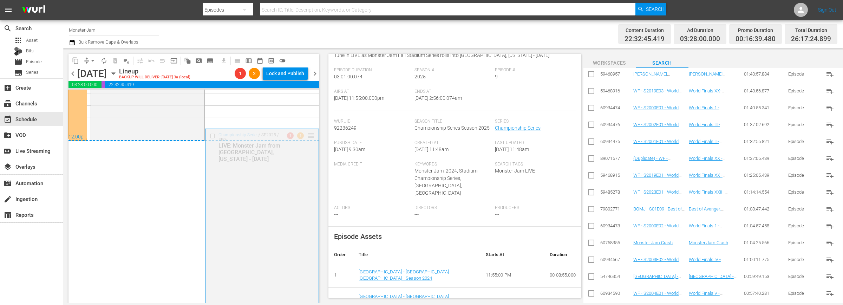
drag, startPoint x: 311, startPoint y: 134, endPoint x: 174, endPoint y: 142, distance: 137.3
click at [174, 142] on div "S N A P S N A P S N A P S N A P S N A P S N A P S N A P S N A P S N A P S N A P…" at bounding box center [194, 197] width 251 height 214
click at [74, 42] on icon "button" at bounding box center [72, 42] width 7 height 8
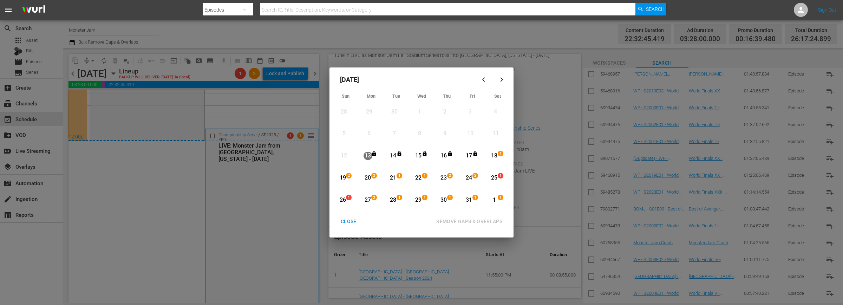
click at [496, 178] on div "25" at bounding box center [494, 178] width 9 height 8
click at [497, 198] on div "1" at bounding box center [494, 200] width 9 height 8
click at [468, 225] on div "REMOVE GAPS & OVERLAPS" at bounding box center [469, 221] width 77 height 9
click at [351, 219] on div "CLOSE" at bounding box center [348, 221] width 27 height 9
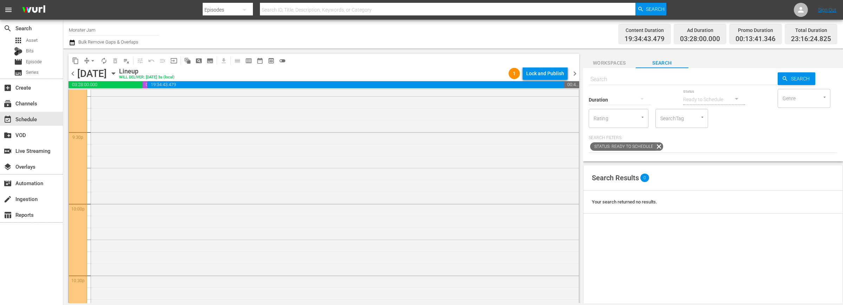
scroll to position [3227, 0]
click at [576, 72] on span "chevron_right" at bounding box center [575, 73] width 9 height 9
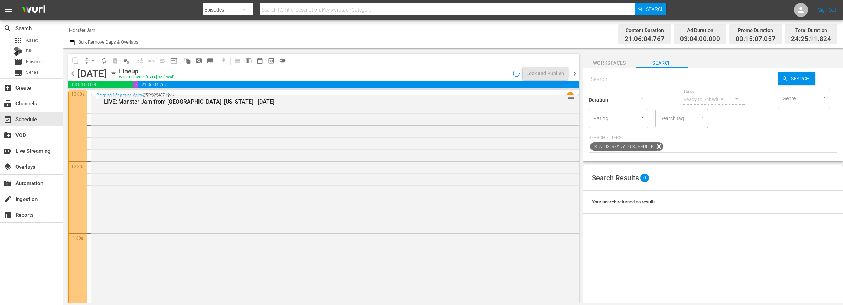
click at [196, 142] on div "Championship Series / SE2025 / EP9: LIVE: Monster Jam from Glendale, Arizona - …" at bounding box center [335, 305] width 488 height 430
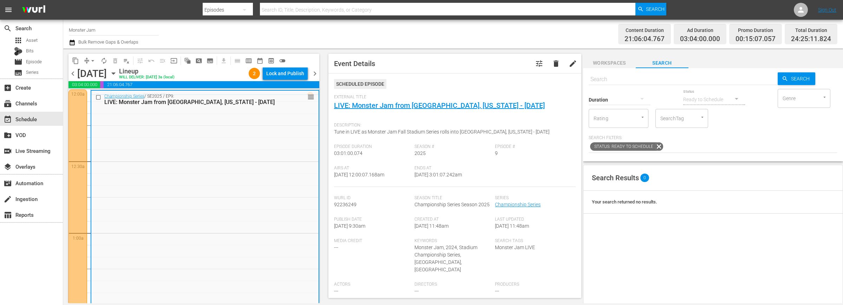
click at [255, 43] on div "Channel Title Monster Jam Bulk Remove Gaps & Overlaps" at bounding box center [278, 33] width 419 height 25
click at [266, 40] on div "Channel Title Monster Jam Bulk Remove Gaps & Overlaps" at bounding box center [278, 33] width 419 height 25
click at [71, 74] on span "chevron_left" at bounding box center [73, 73] width 9 height 9
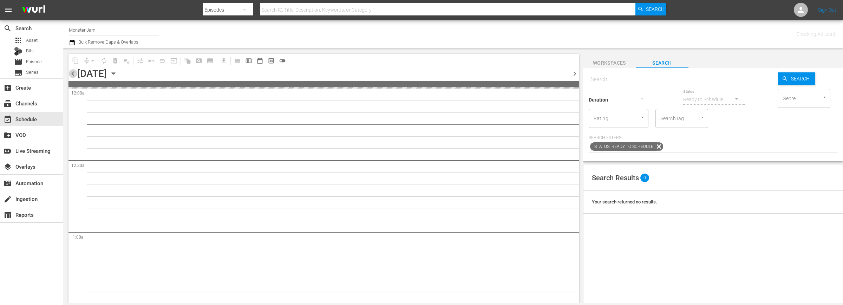
click at [71, 74] on span "chevron_left" at bounding box center [73, 73] width 9 height 9
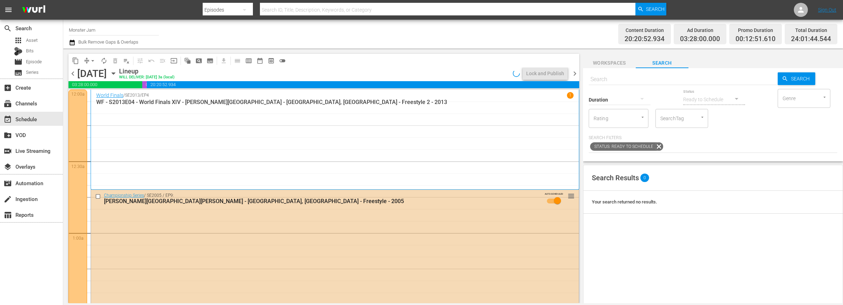
click at [71, 74] on span "chevron_left" at bounding box center [73, 73] width 9 height 9
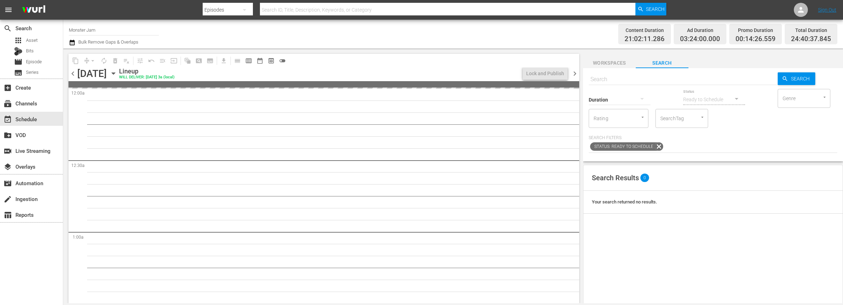
click at [350, 28] on div "Channel Title Monster Jam Bulk Remove Gaps & Overlaps" at bounding box center [278, 33] width 419 height 25
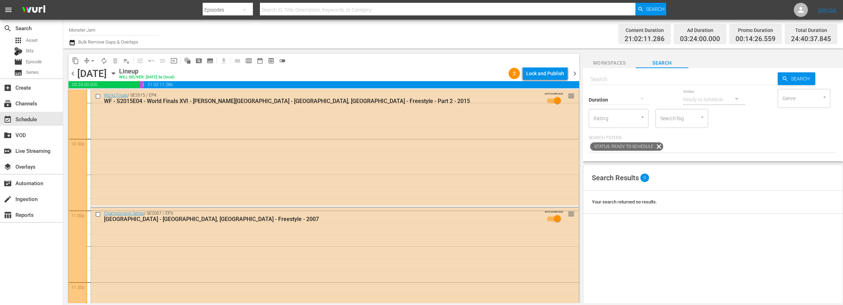
scroll to position [3326, 0]
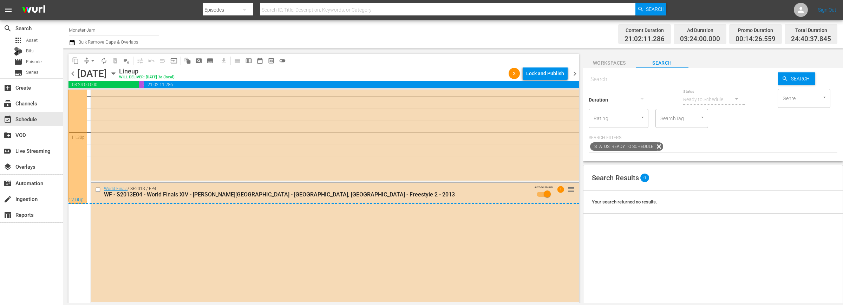
click at [67, 43] on div "Channel Title Monster Jam Bulk Remove Gaps & Overlaps Content Duration 21:02:11…" at bounding box center [453, 34] width 780 height 29
click at [69, 44] on icon "button" at bounding box center [72, 42] width 7 height 8
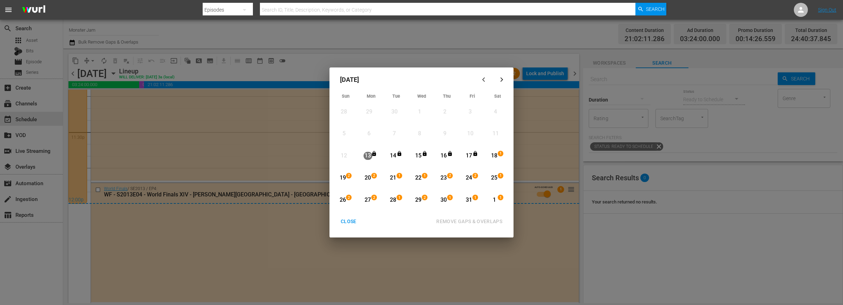
click at [355, 220] on div "CLOSE" at bounding box center [348, 221] width 27 height 9
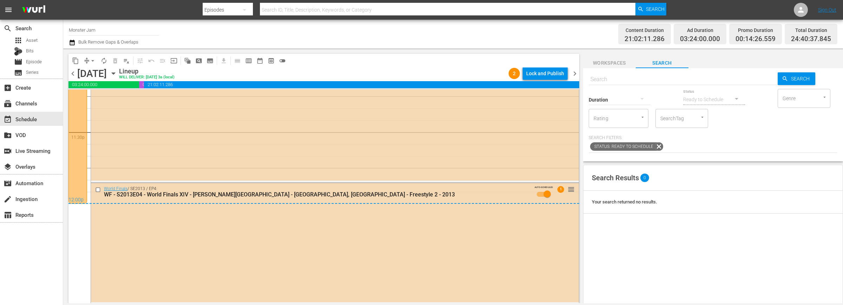
click at [115, 73] on icon "button" at bounding box center [113, 74] width 3 height 2
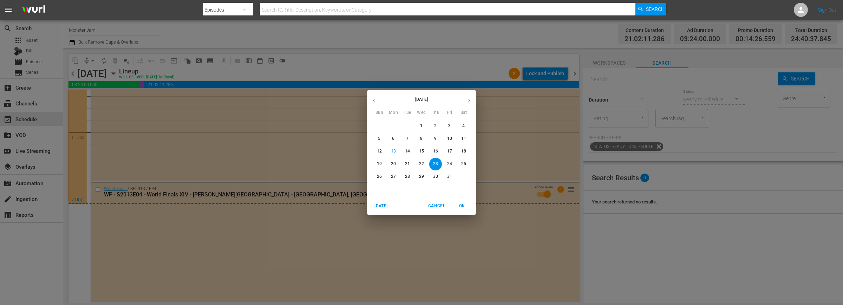
click at [465, 149] on p "18" at bounding box center [463, 151] width 5 height 6
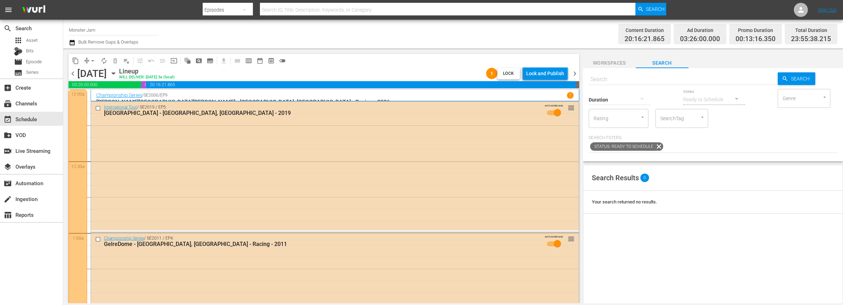
click at [550, 71] on div "Lock and Publish" at bounding box center [545, 73] width 38 height 13
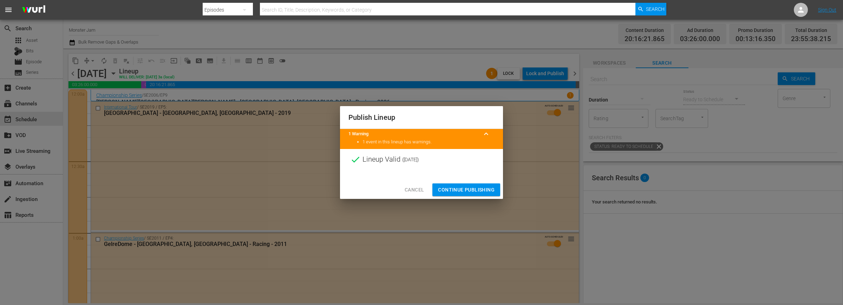
click at [469, 185] on button "Continue Publishing" at bounding box center [467, 189] width 68 height 13
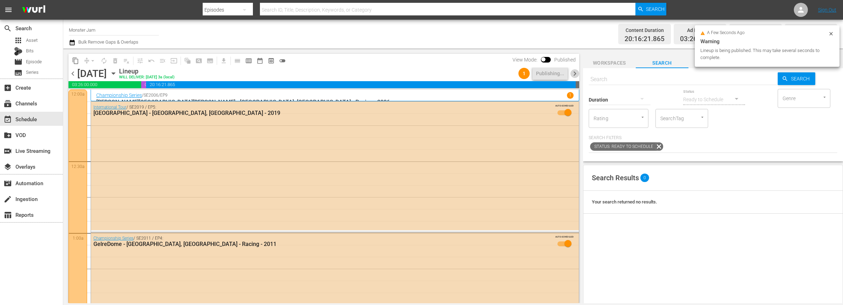
click at [575, 74] on span "chevron_right" at bounding box center [575, 73] width 9 height 9
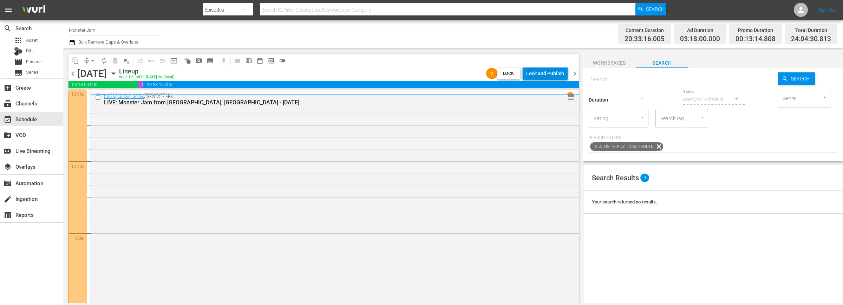
click at [545, 71] on div "Lock and Publish" at bounding box center [545, 73] width 38 height 13
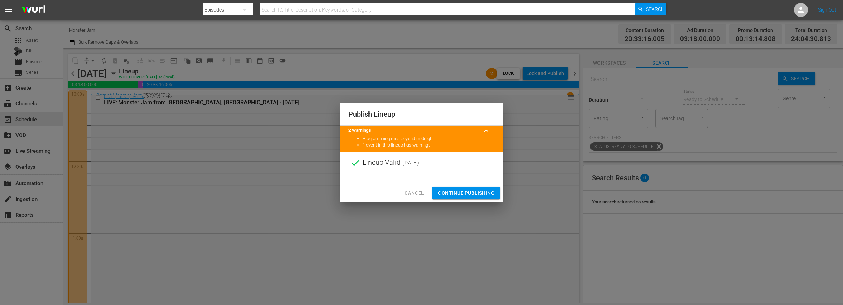
click at [471, 191] on span "Continue Publishing" at bounding box center [466, 193] width 57 height 9
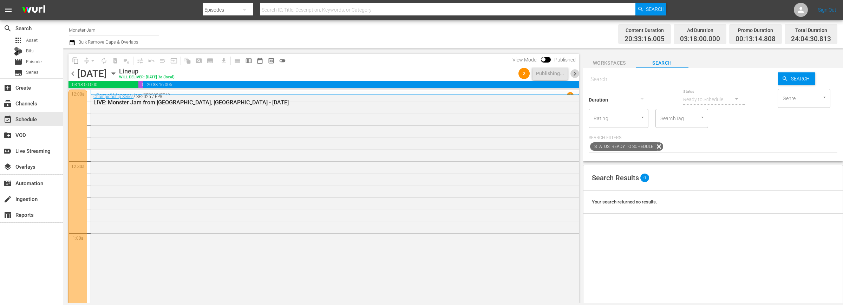
click at [573, 71] on span "chevron_right" at bounding box center [575, 73] width 9 height 9
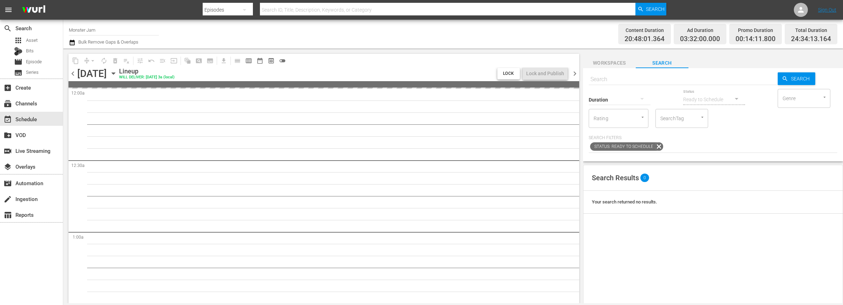
click at [388, 49] on div "content_copy compress arrow_drop_down autorenew_outlined delete_forever_outline…" at bounding box center [322, 175] width 518 height 255
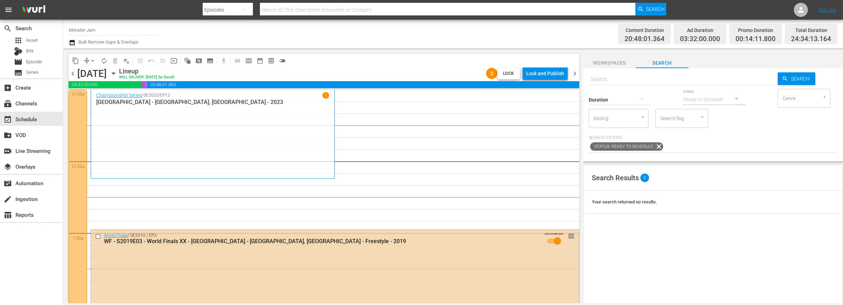
click at [71, 74] on span "chevron_left" at bounding box center [73, 73] width 9 height 9
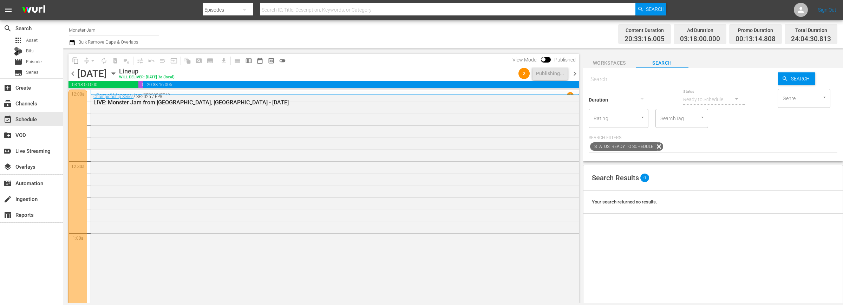
click at [576, 73] on span "chevron_right" at bounding box center [575, 73] width 9 height 9
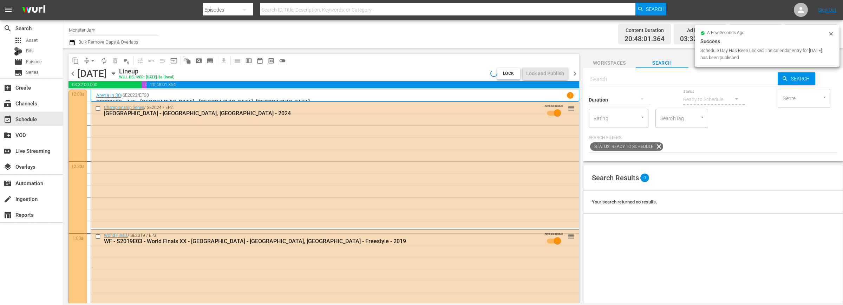
click at [306, 37] on div "Channel Title Monster Jam Bulk Remove Gaps & Overlaps" at bounding box center [278, 33] width 419 height 25
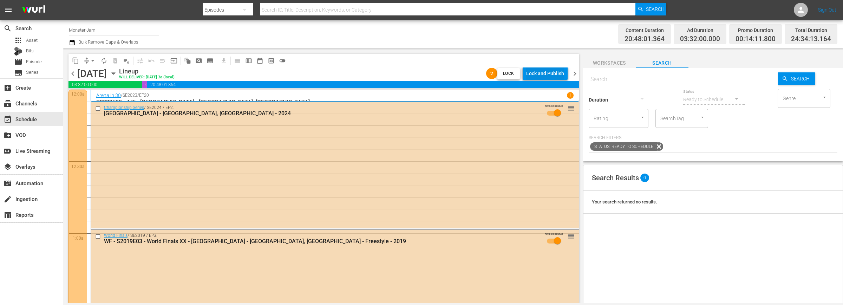
click at [552, 73] on div "Lock and Publish" at bounding box center [545, 73] width 38 height 13
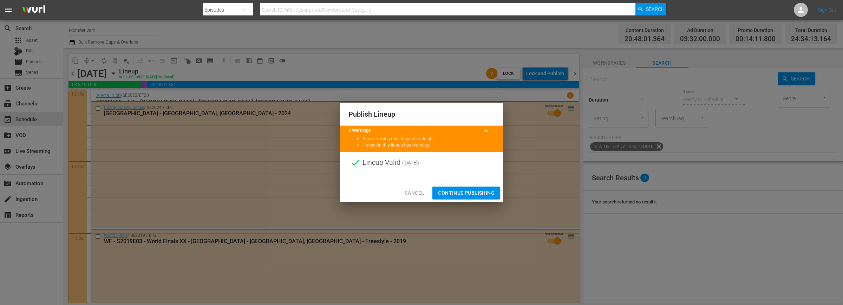
click at [470, 196] on button "Continue Publishing" at bounding box center [467, 193] width 68 height 13
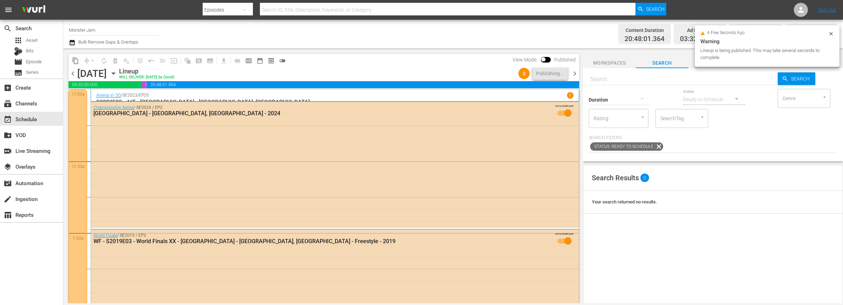
click at [574, 72] on span "chevron_right" at bounding box center [575, 73] width 9 height 9
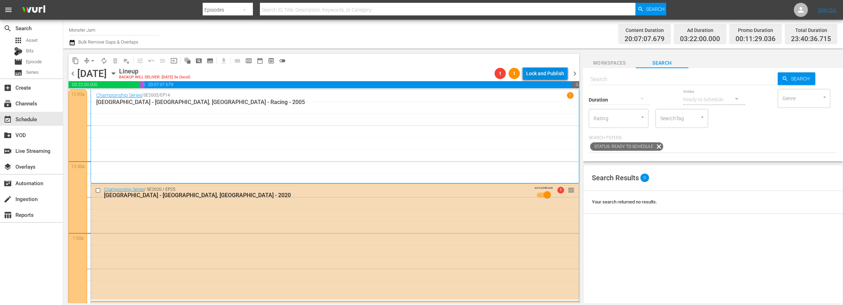
click at [542, 68] on div "Lock and Publish" at bounding box center [545, 73] width 38 height 13
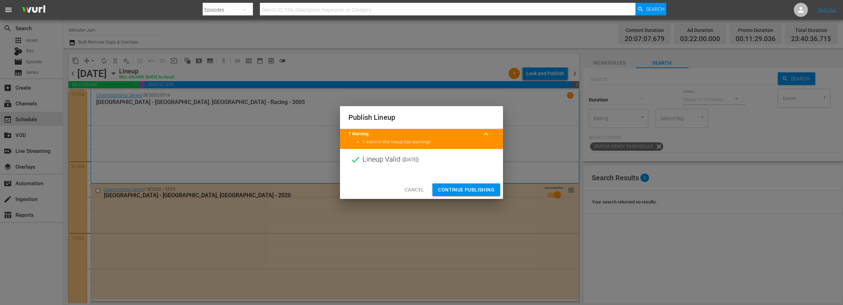
click at [478, 188] on span "Continue Publishing" at bounding box center [466, 190] width 57 height 9
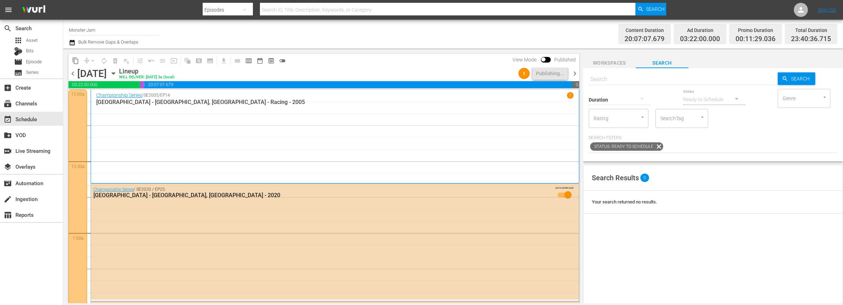
click at [573, 74] on span "chevron_right" at bounding box center [575, 73] width 9 height 9
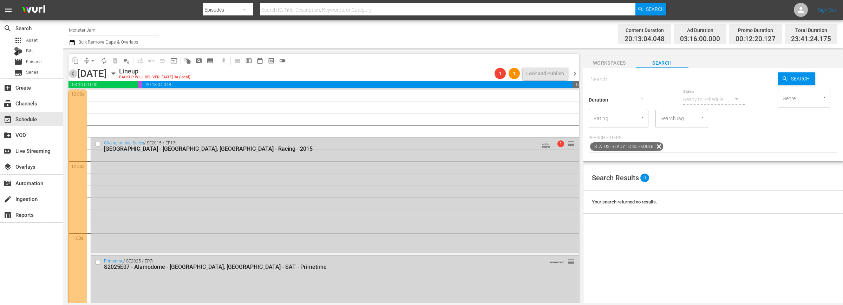
click at [74, 75] on span "chevron_left" at bounding box center [73, 73] width 9 height 9
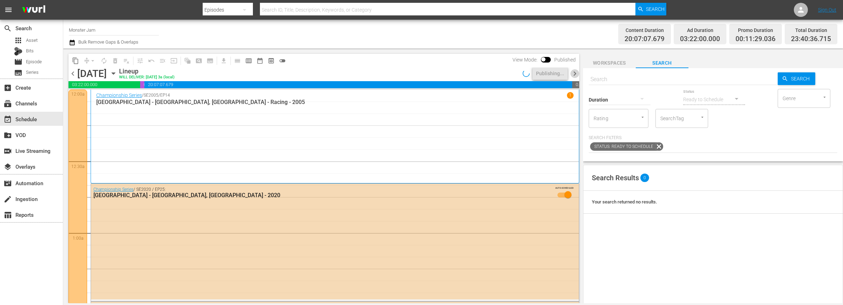
click at [574, 74] on span "chevron_right" at bounding box center [575, 73] width 9 height 9
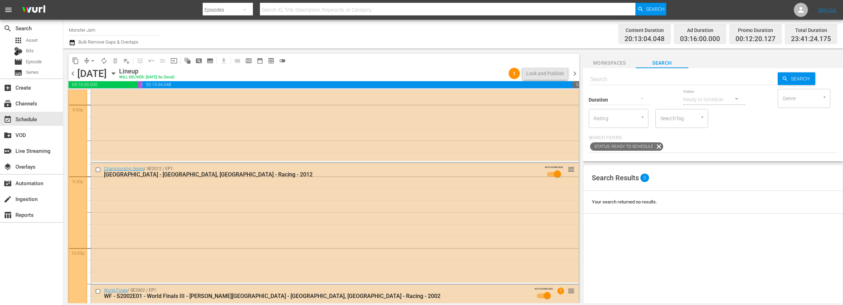
scroll to position [3230, 0]
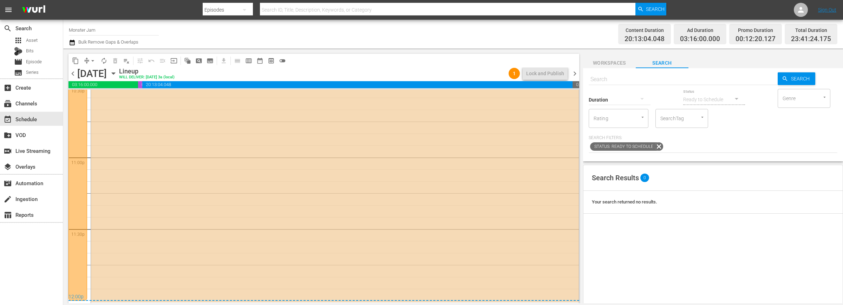
click at [565, 54] on div "content_copy compress arrow_drop_down autorenew_outlined delete_forever_outline…" at bounding box center [324, 61] width 511 height 14
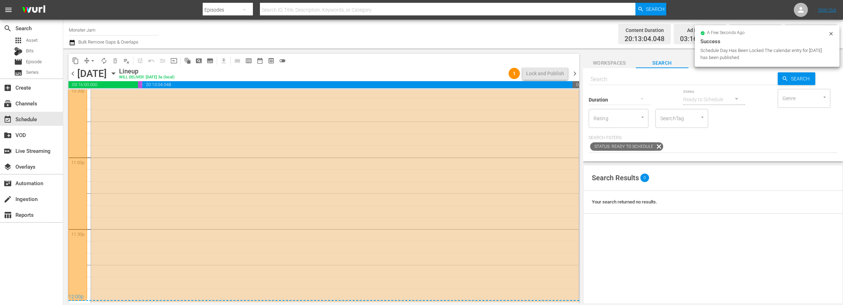
click at [577, 71] on span "chevron_right" at bounding box center [575, 73] width 9 height 9
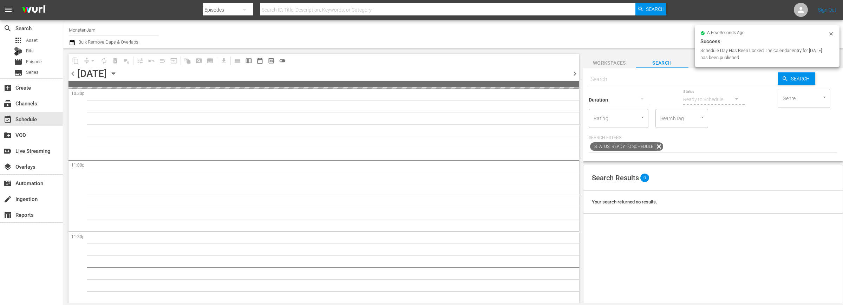
scroll to position [3226, 0]
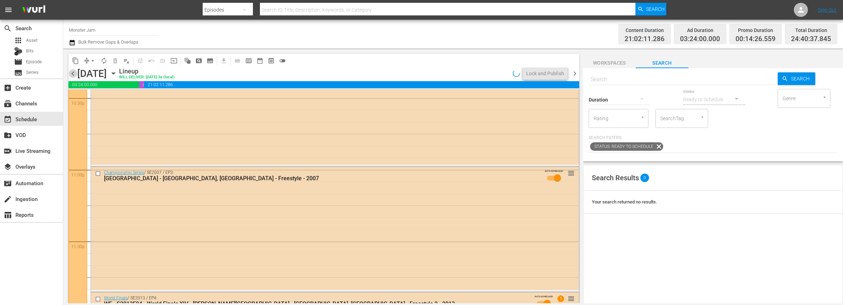
click at [73, 75] on span "chevron_left" at bounding box center [73, 73] width 9 height 9
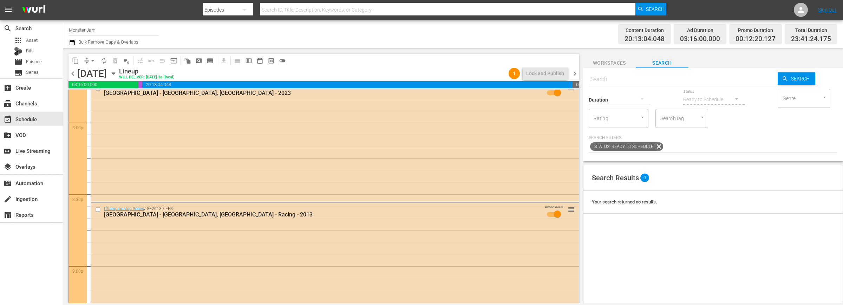
scroll to position [3230, 0]
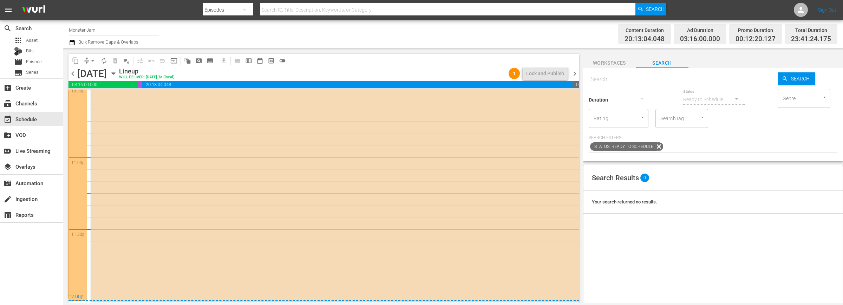
click at [576, 73] on span "chevron_right" at bounding box center [575, 73] width 9 height 9
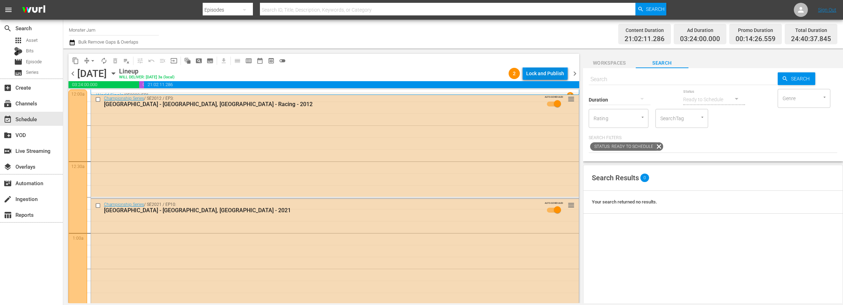
click at [539, 74] on div "Lock and Publish" at bounding box center [545, 73] width 38 height 13
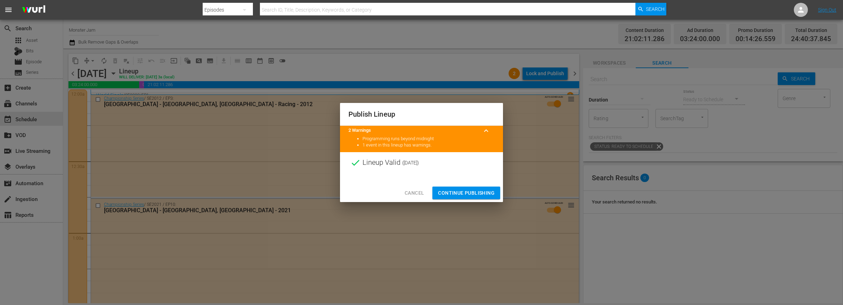
click at [475, 194] on span "Continue Publishing" at bounding box center [466, 193] width 57 height 9
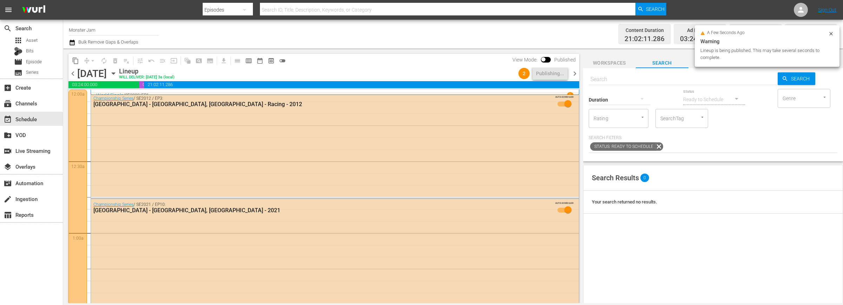
click at [581, 73] on div "content_copy compress arrow_drop_down autorenew_outlined delete_forever_outline…" at bounding box center [322, 175] width 518 height 255
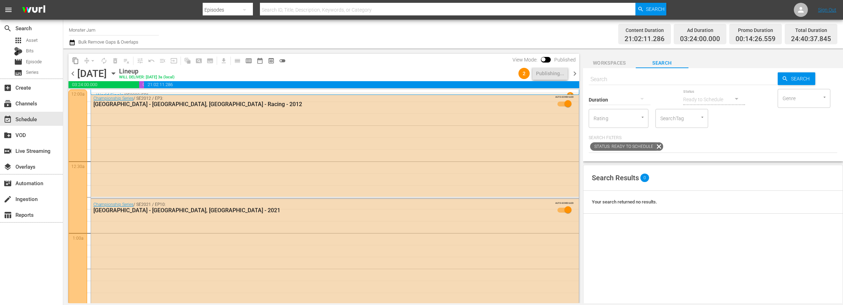
click at [574, 72] on span "chevron_right" at bounding box center [575, 73] width 9 height 9
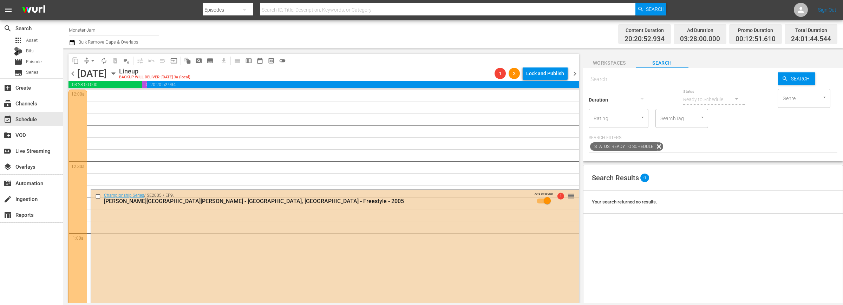
click at [73, 73] on span "chevron_left" at bounding box center [73, 73] width 9 height 9
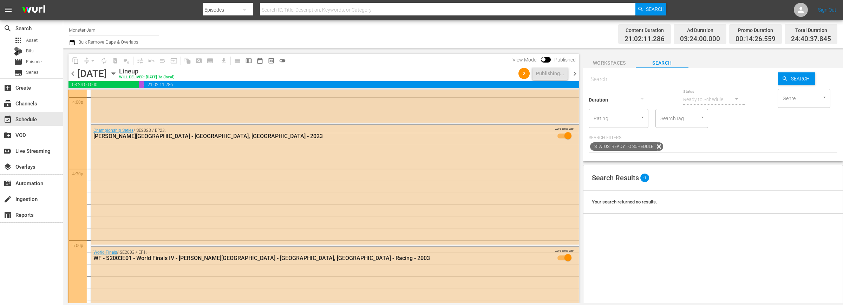
scroll to position [2289, 0]
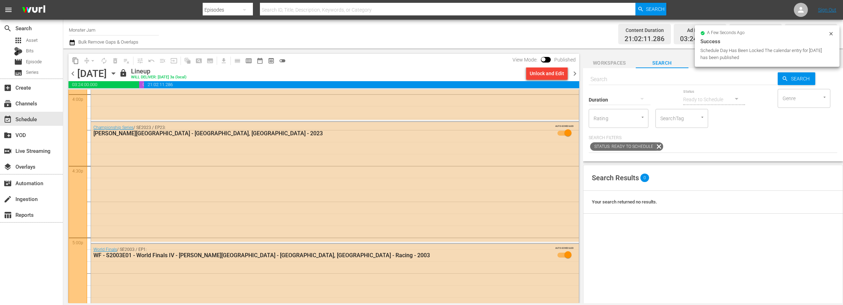
click at [580, 89] on div "content_copy compress arrow_drop_down autorenew_outlined delete_forever_outline…" at bounding box center [322, 175] width 518 height 255
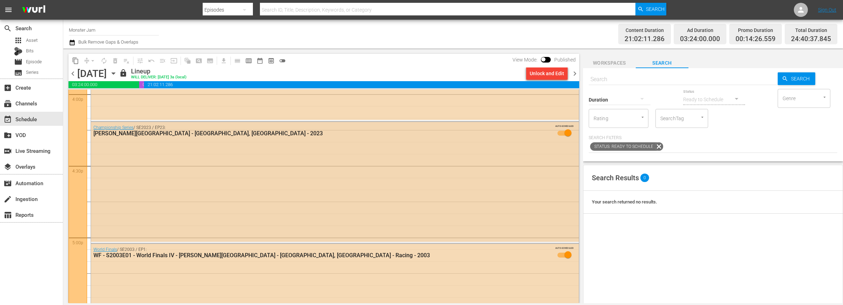
click at [579, 147] on div "Championship Series / SE2023 / EP23: Gillette Stadium - Foxborough, MA - 2023 A…" at bounding box center [335, 183] width 489 height 122
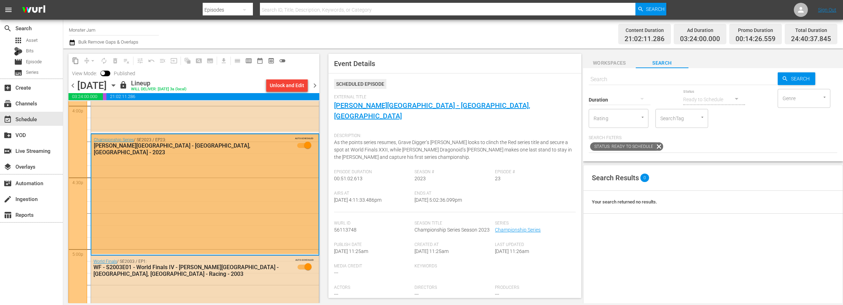
click at [314, 86] on span "chevron_right" at bounding box center [315, 85] width 9 height 9
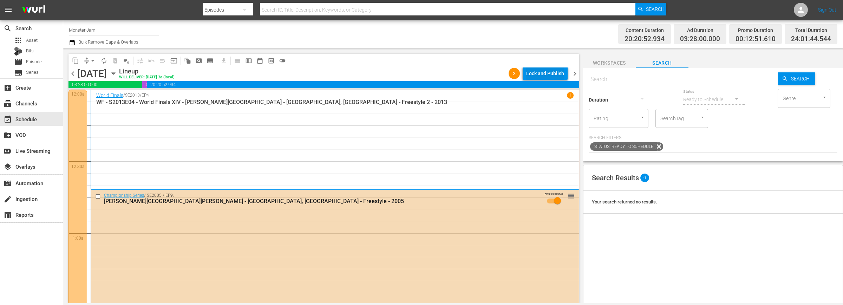
click at [549, 74] on div "Lock and Publish" at bounding box center [545, 73] width 38 height 13
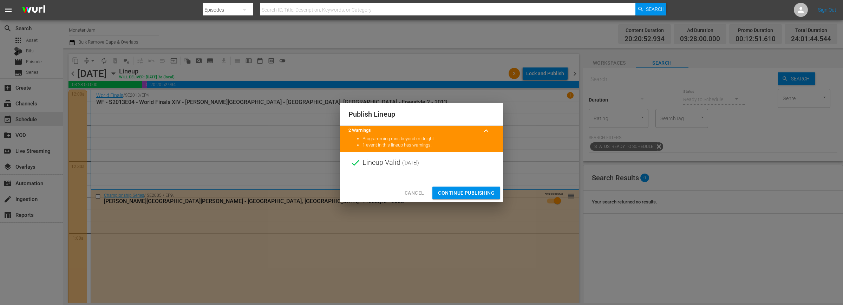
click at [479, 189] on span "Continue Publishing" at bounding box center [466, 193] width 57 height 9
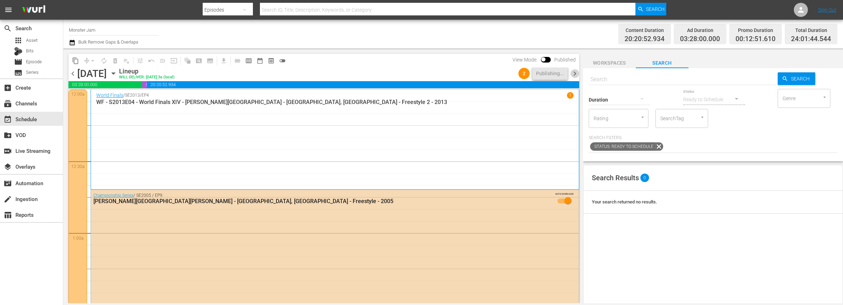
click at [574, 72] on span "chevron_right" at bounding box center [575, 73] width 9 height 9
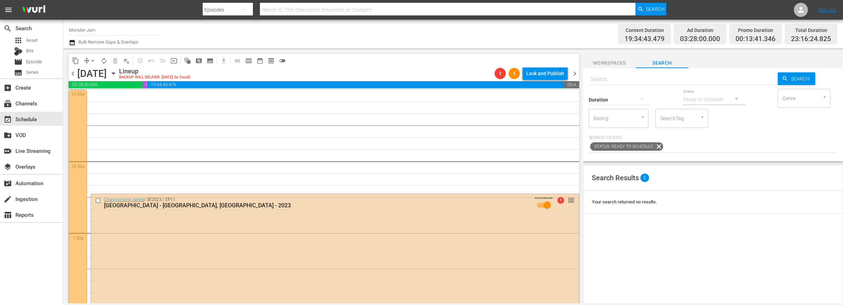
click at [73, 72] on span "chevron_left" at bounding box center [73, 73] width 9 height 9
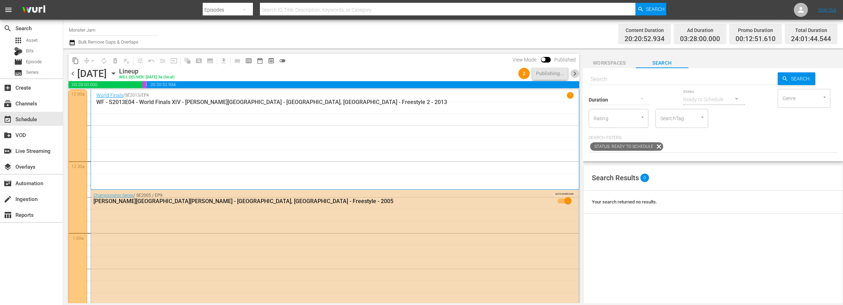
click at [574, 72] on span "chevron_right" at bounding box center [575, 73] width 9 height 9
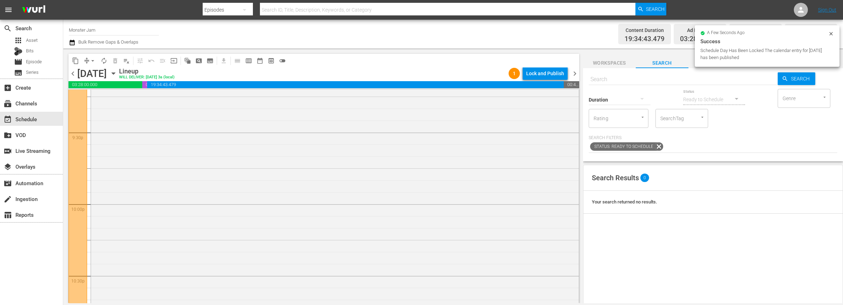
scroll to position [3227, 0]
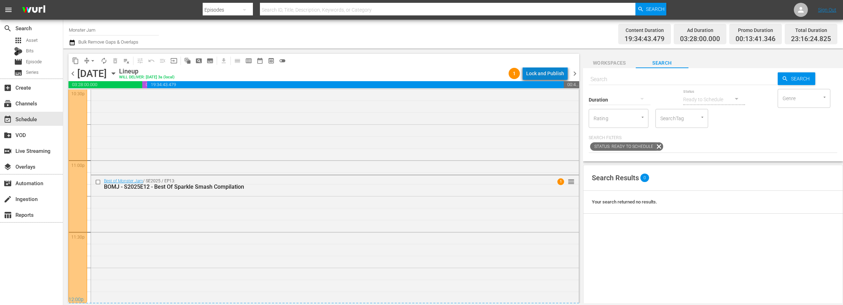
click at [554, 75] on div "Lock and Publish" at bounding box center [545, 73] width 38 height 13
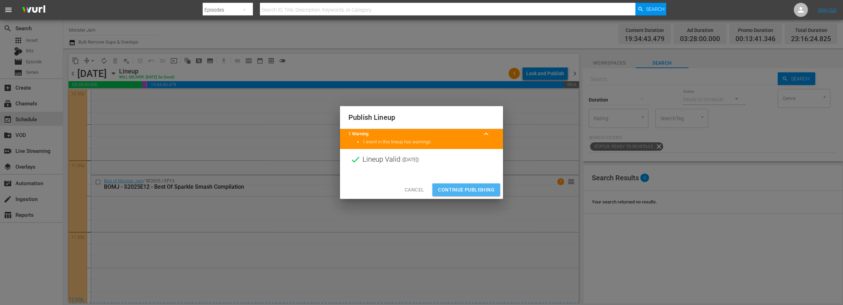
click at [462, 187] on span "Continue Publishing" at bounding box center [466, 190] width 57 height 9
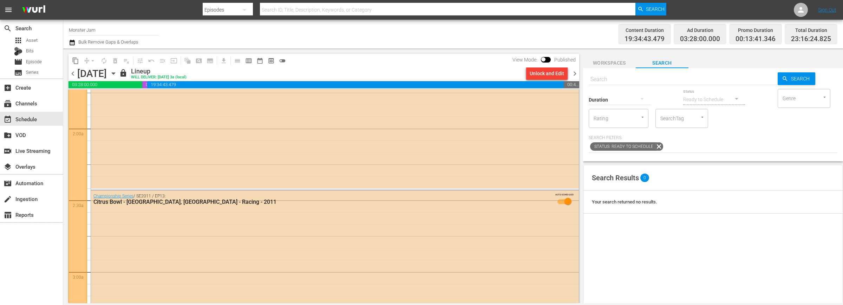
scroll to position [0, 0]
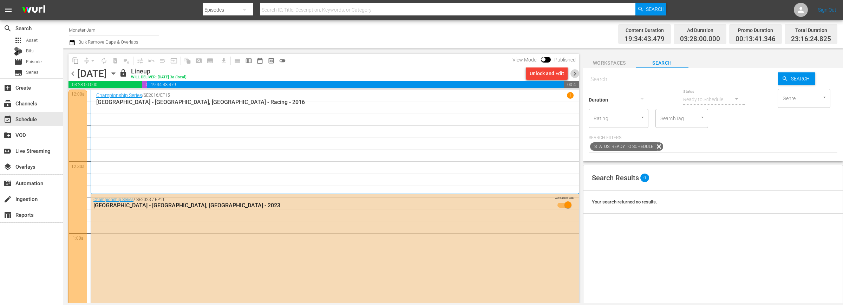
click at [575, 76] on span "chevron_right" at bounding box center [575, 73] width 9 height 9
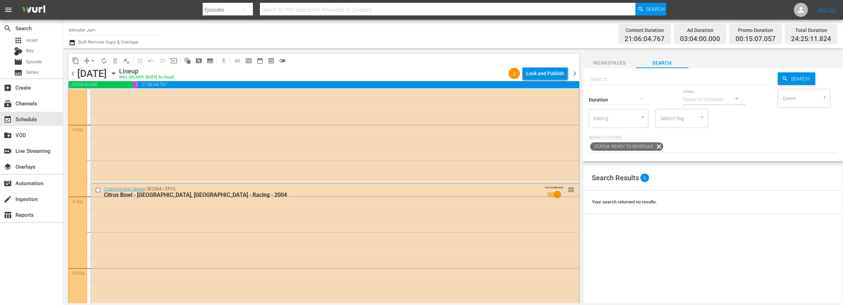
scroll to position [3287, 0]
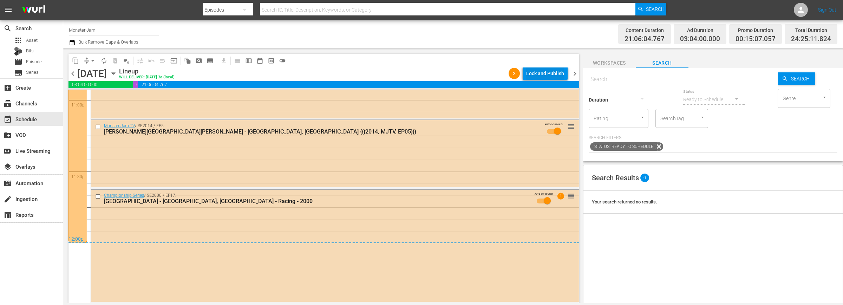
click at [552, 72] on div "Lock and Publish" at bounding box center [545, 73] width 38 height 13
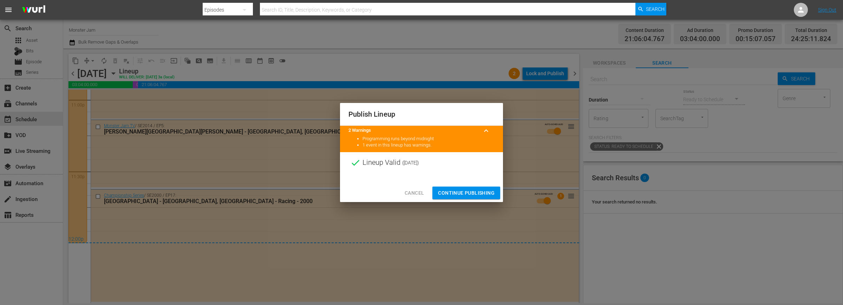
drag, startPoint x: 467, startPoint y: 193, endPoint x: 463, endPoint y: 190, distance: 5.0
click at [467, 193] on span "Continue Publishing" at bounding box center [466, 193] width 57 height 9
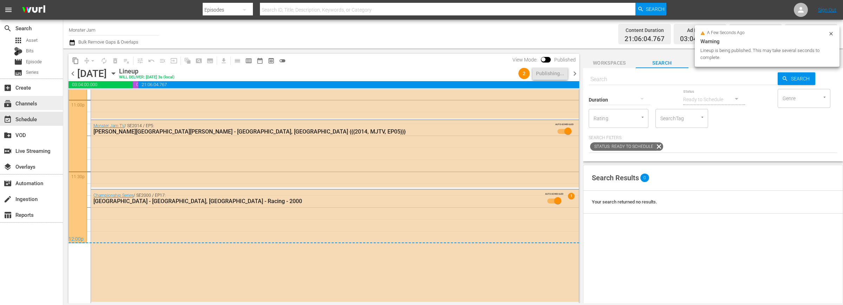
click at [39, 102] on div "subscriptions Channels" at bounding box center [31, 103] width 63 height 14
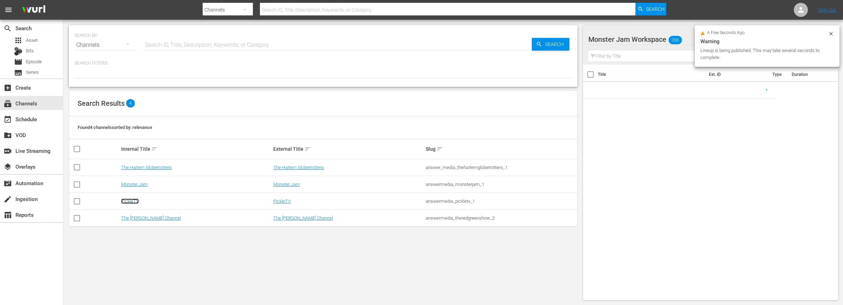
click at [131, 201] on link "PickleTV" at bounding box center [130, 201] width 18 height 5
